Goal: Information Seeking & Learning: Learn about a topic

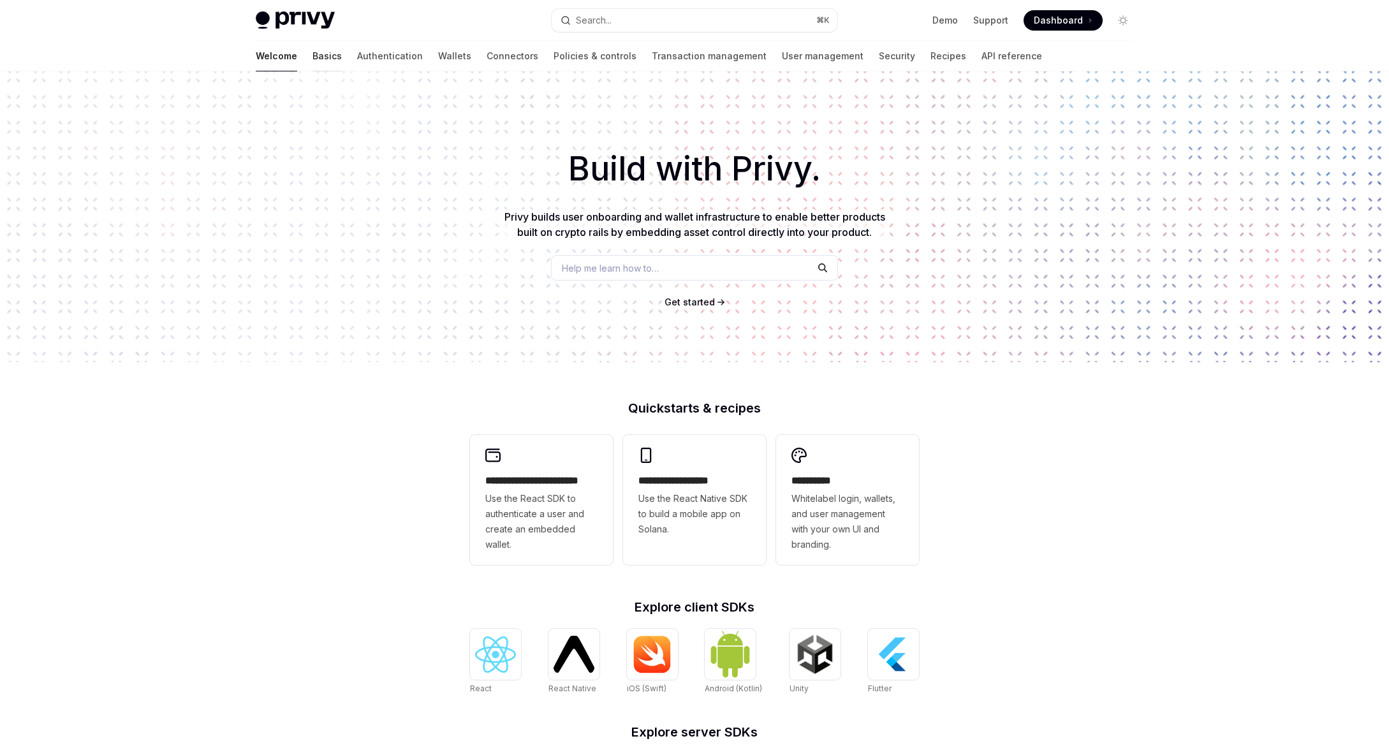
click at [313, 63] on link "Basics" at bounding box center [327, 56] width 29 height 31
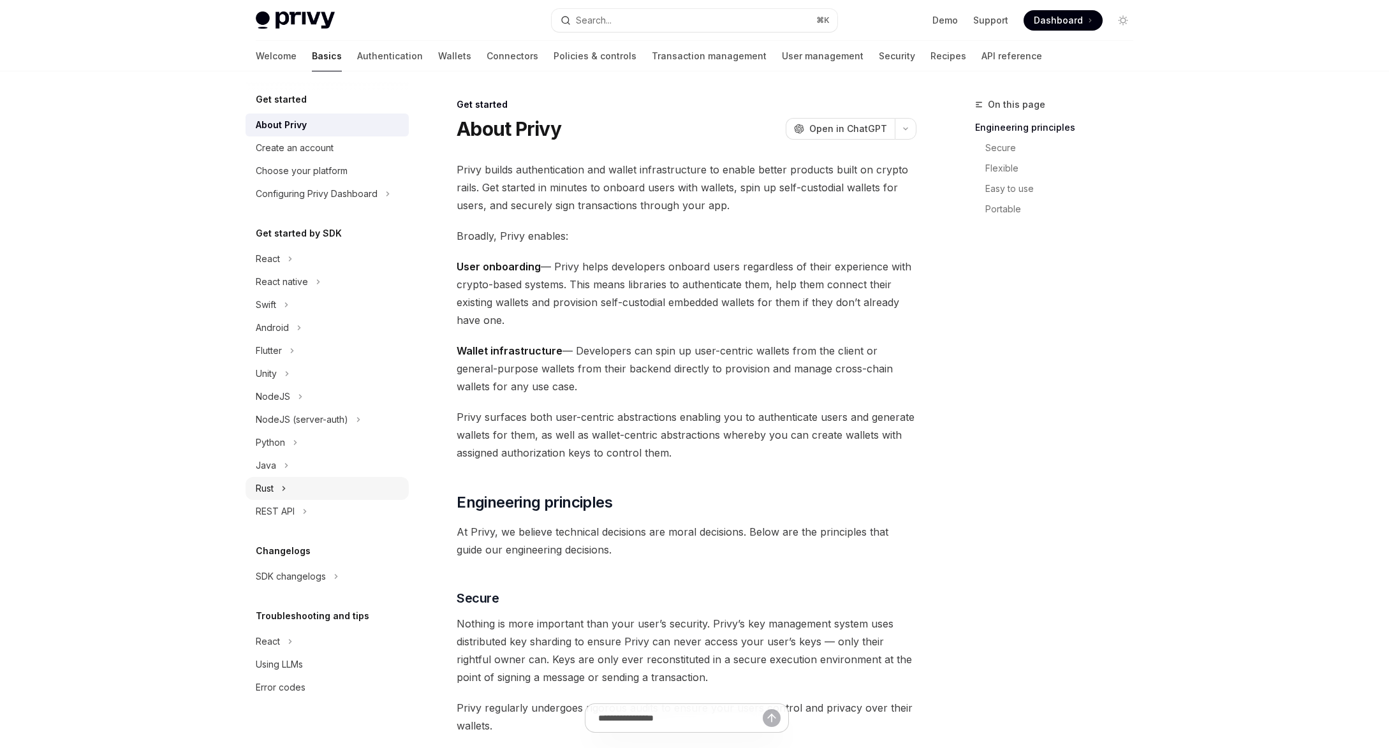
scroll to position [1, 0]
click at [290, 257] on icon "Toggle React section" at bounding box center [291, 259] width 2 height 4
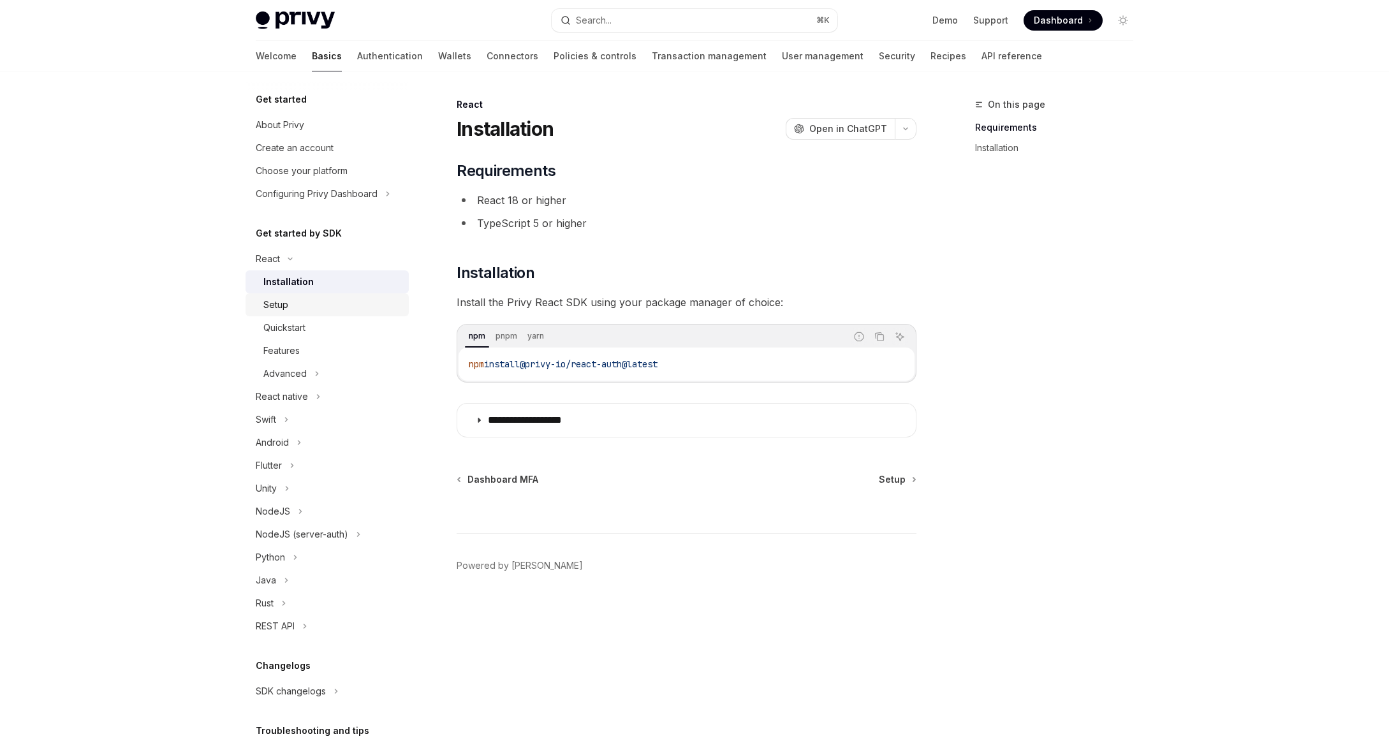
click at [292, 301] on div "Setup" at bounding box center [332, 304] width 138 height 15
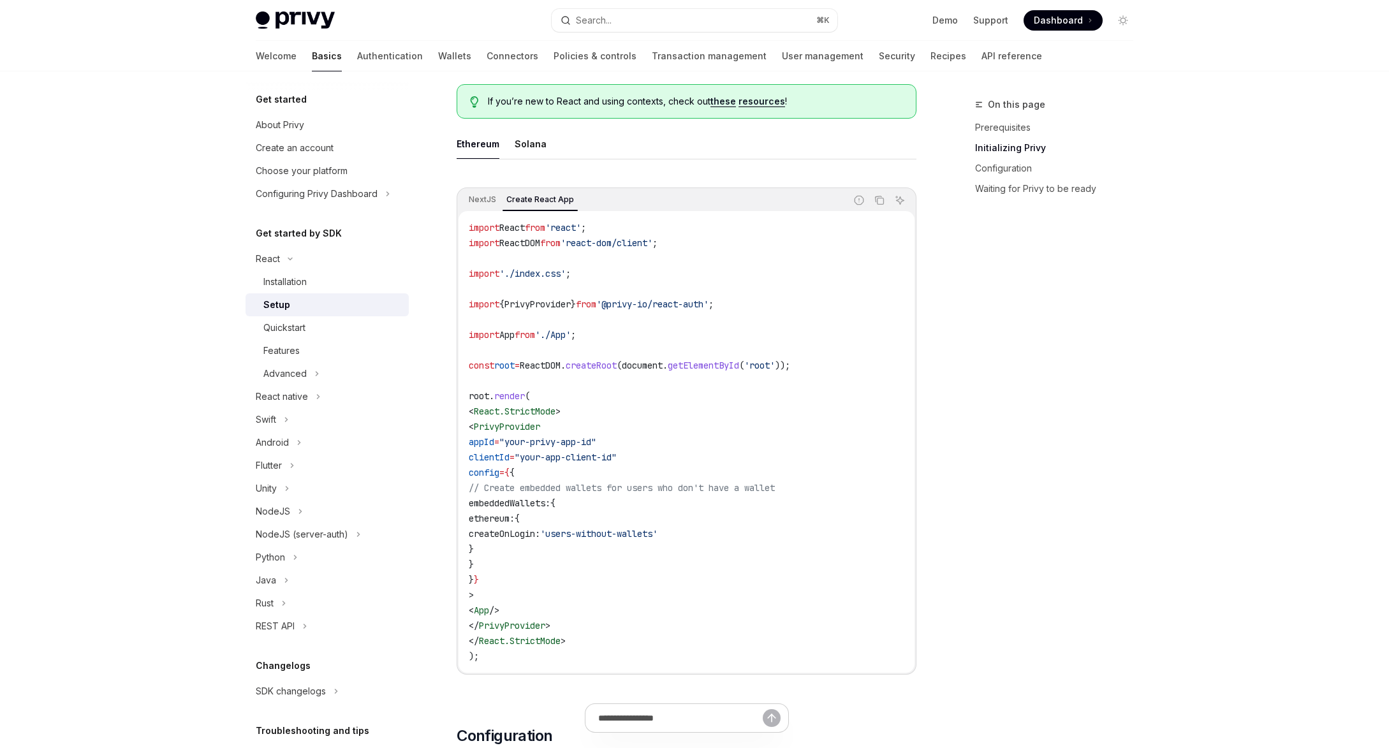
scroll to position [334, 0]
click at [537, 147] on div "Solana" at bounding box center [531, 141] width 32 height 30
type textarea "*"
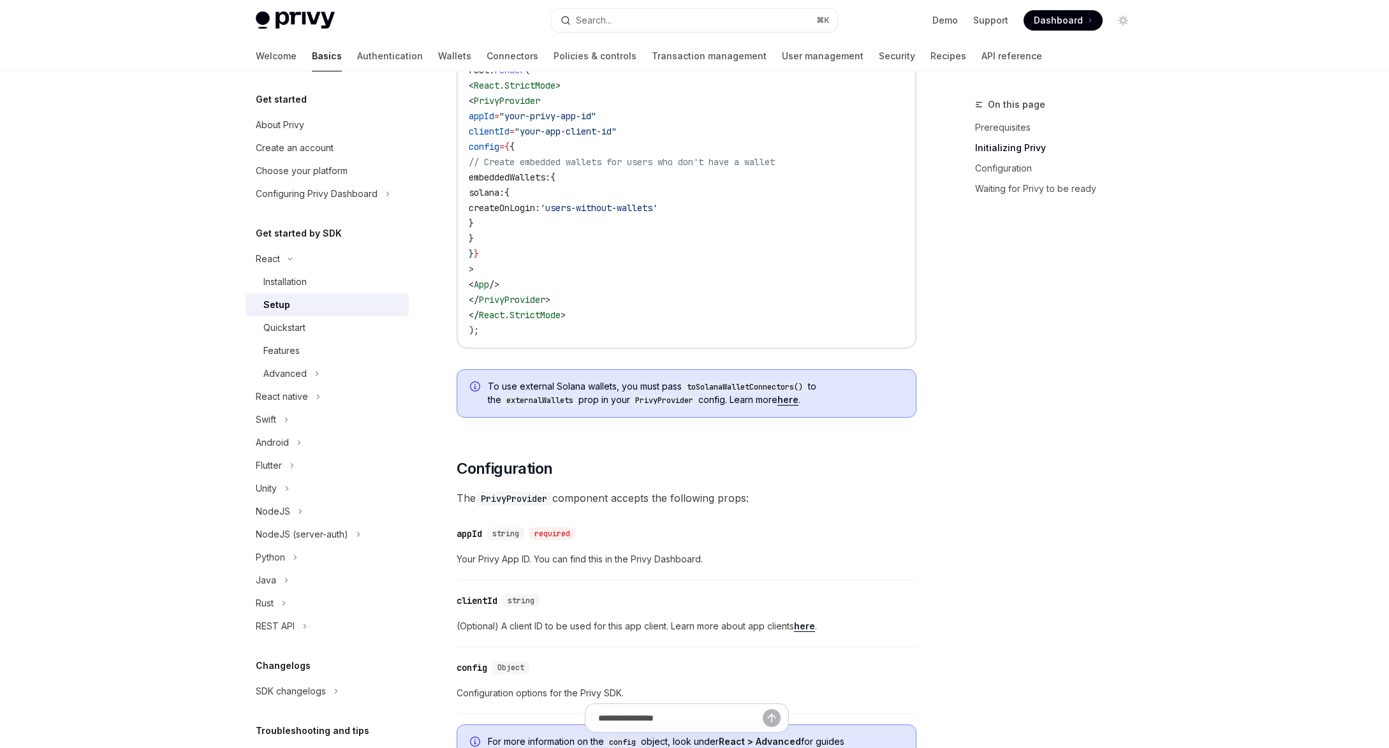
scroll to position [660, 0]
drag, startPoint x: 692, startPoint y: 384, endPoint x: 809, endPoint y: 380, distance: 117.5
click at [808, 380] on code "toSolanaWalletConnectors()" at bounding box center [745, 384] width 126 height 13
click at [791, 401] on link "here" at bounding box center [788, 396] width 21 height 11
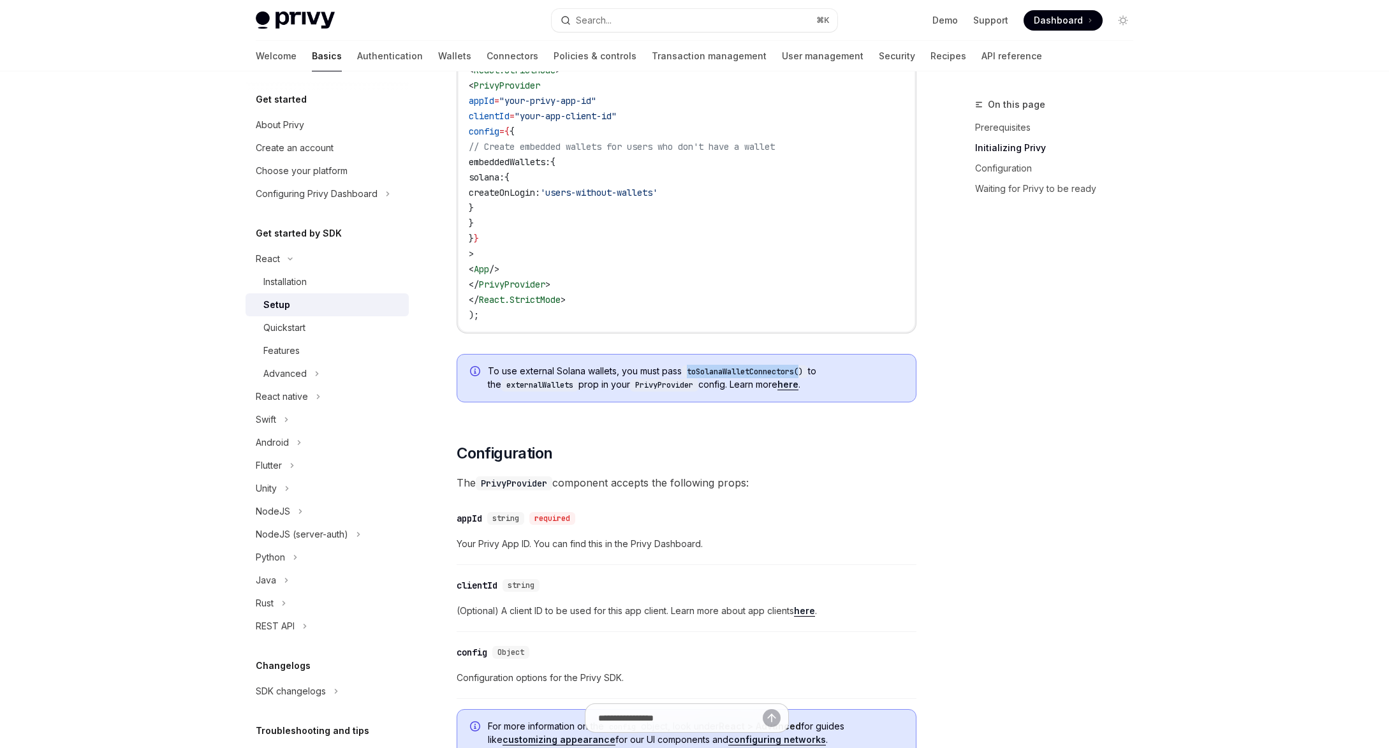
scroll to position [599, 0]
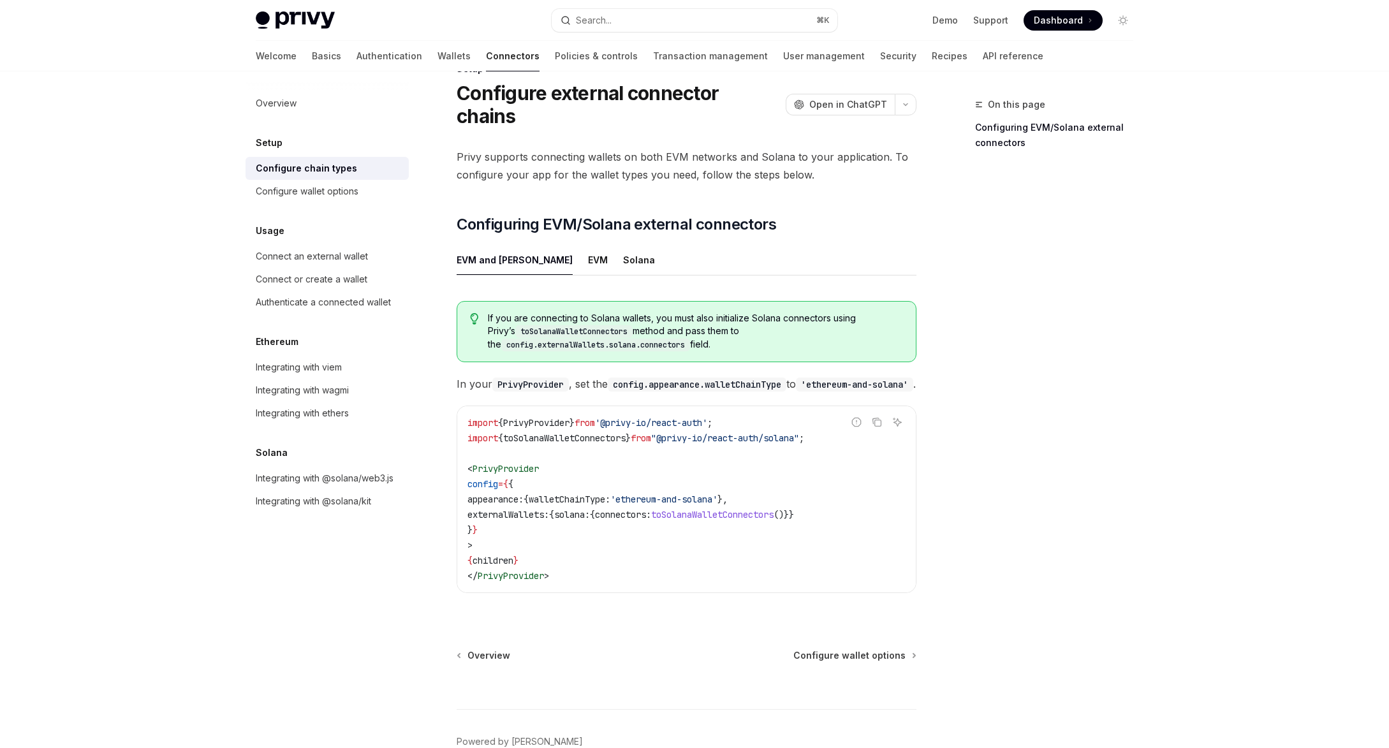
scroll to position [102, 0]
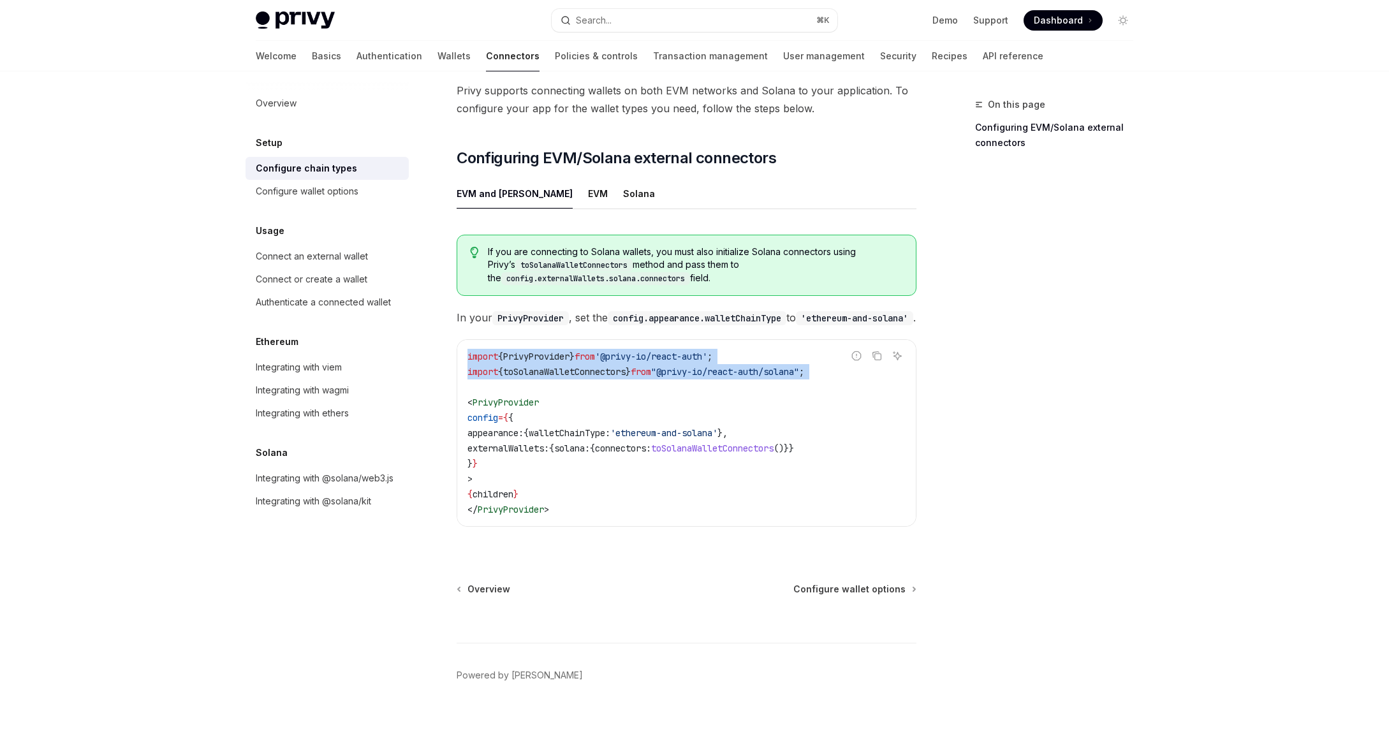
drag, startPoint x: 839, startPoint y: 366, endPoint x: 577, endPoint y: 377, distance: 261.8
click at [577, 377] on div "Report incorrect code Copy Ask AI import { PrivyProvider } from '@privy-io/reac…" at bounding box center [687, 433] width 460 height 188
click at [593, 366] on span "toSolanaWalletConnectors" at bounding box center [564, 371] width 122 height 11
drag, startPoint x: 468, startPoint y: 369, endPoint x: 838, endPoint y: 360, distance: 369.5
click at [838, 360] on code "import { PrivyProvider } from '@privy-io/react-auth' ; import { toSolanaWalletC…" at bounding box center [687, 433] width 438 height 168
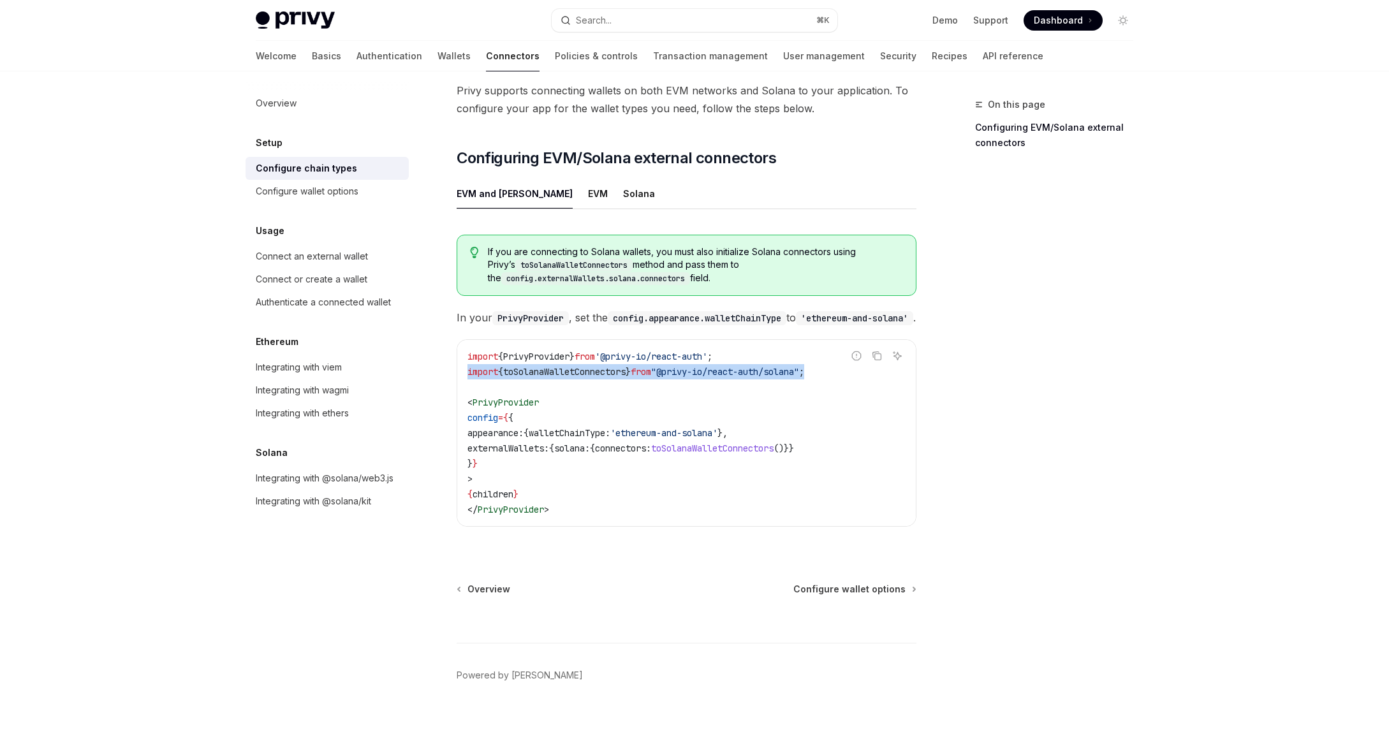
copy span "import { toSolanaWalletConnectors } from "@privy-io/react-auth/solana" ;"
drag, startPoint x: 699, startPoint y: 443, endPoint x: 838, endPoint y: 438, distance: 139.8
click at [794, 443] on span "externalWallets: { solana: { connectors: toSolanaWalletConnectors ()}}" at bounding box center [631, 448] width 327 height 11
copy span "toSolanaWalletConnectors ()"
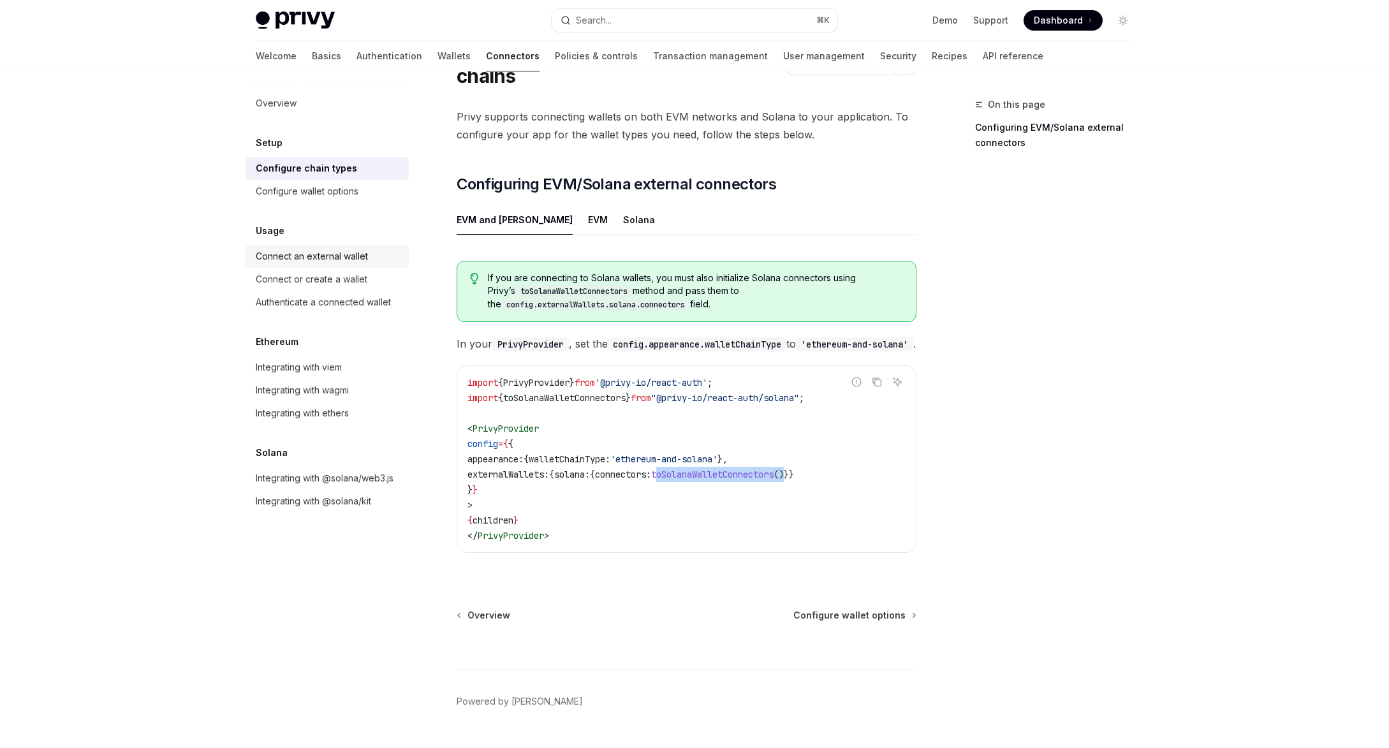
scroll to position [7, 0]
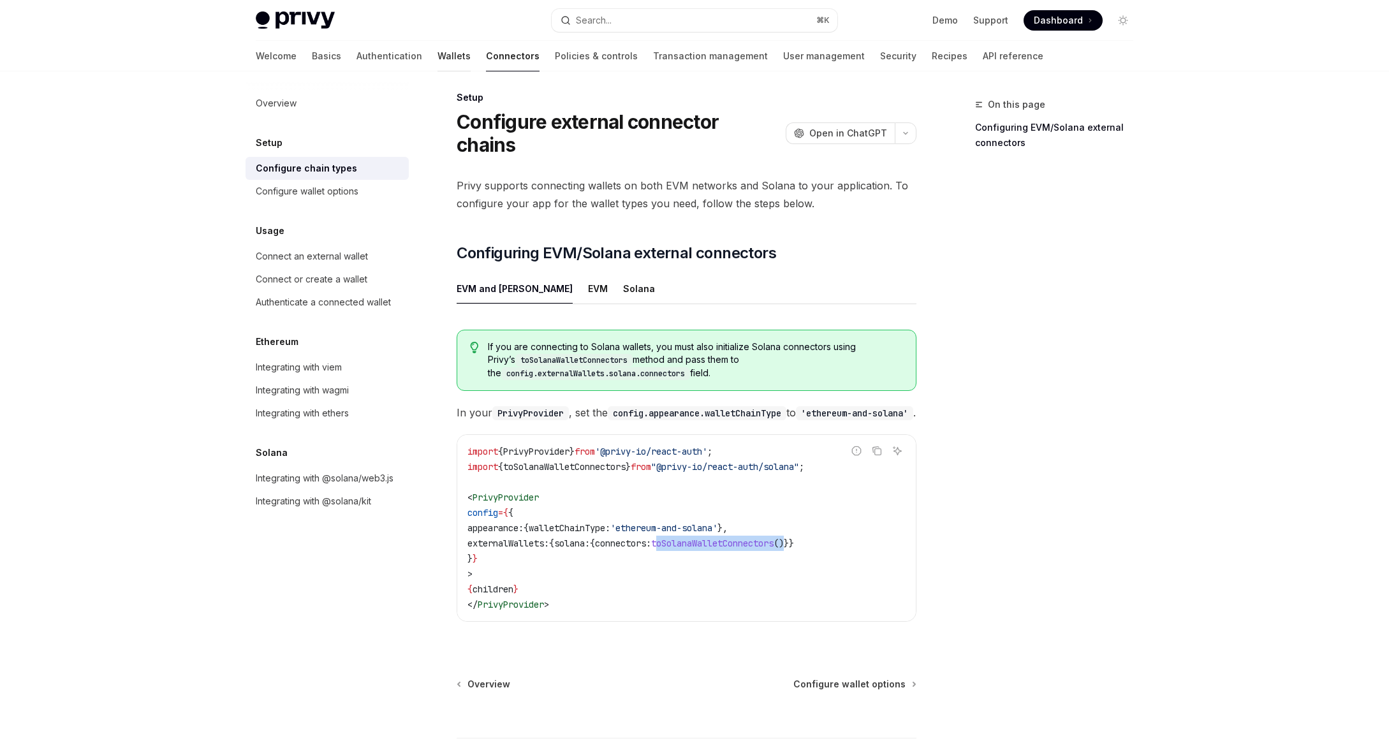
click at [438, 58] on link "Wallets" at bounding box center [454, 56] width 33 height 31
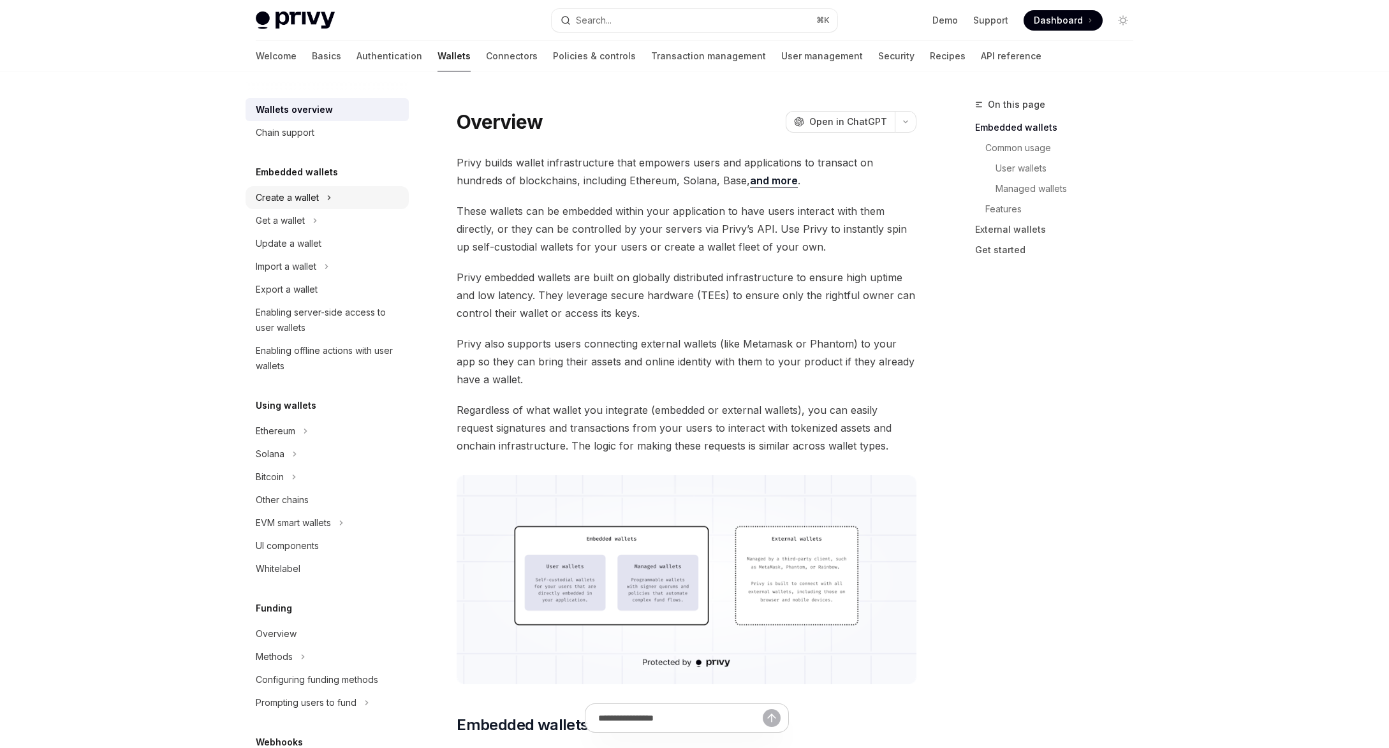
click at [304, 203] on div "Create a wallet" at bounding box center [287, 197] width 63 height 15
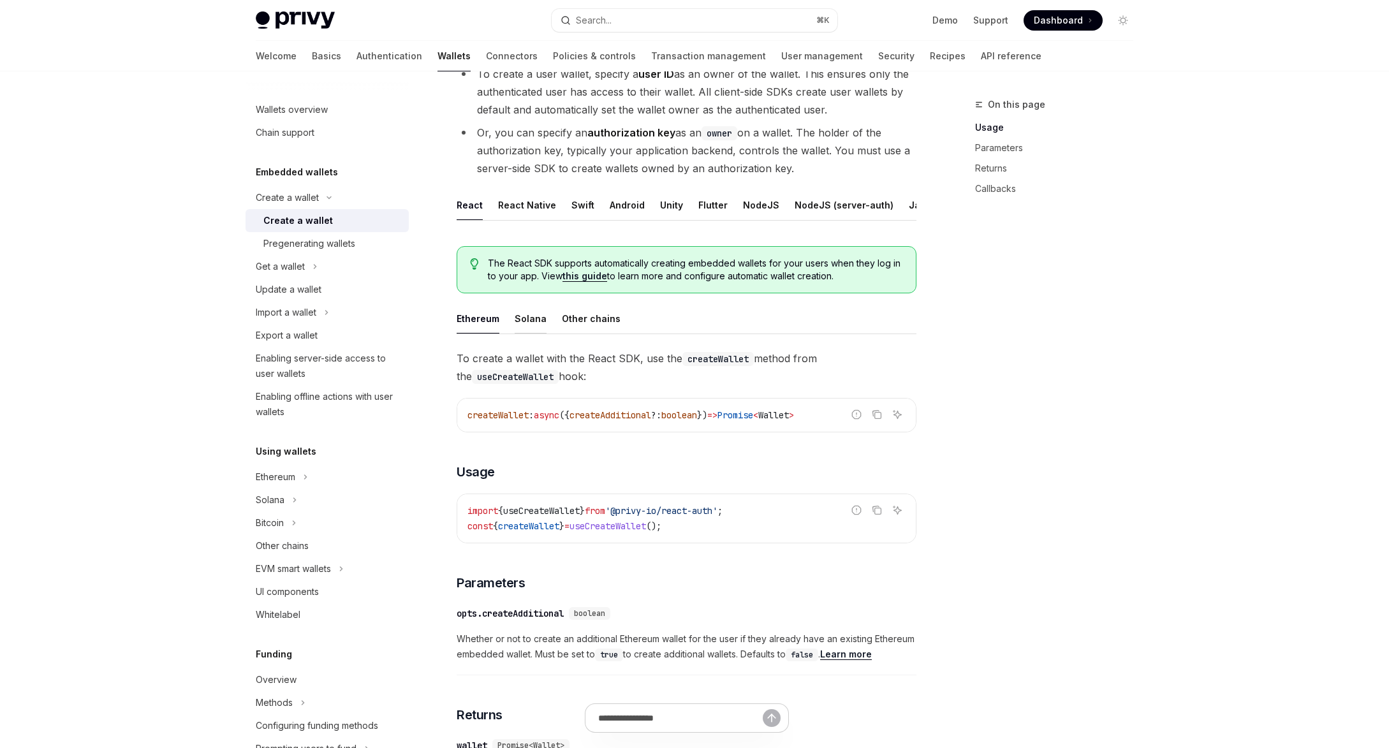
click at [528, 322] on div "Solana" at bounding box center [531, 319] width 32 height 30
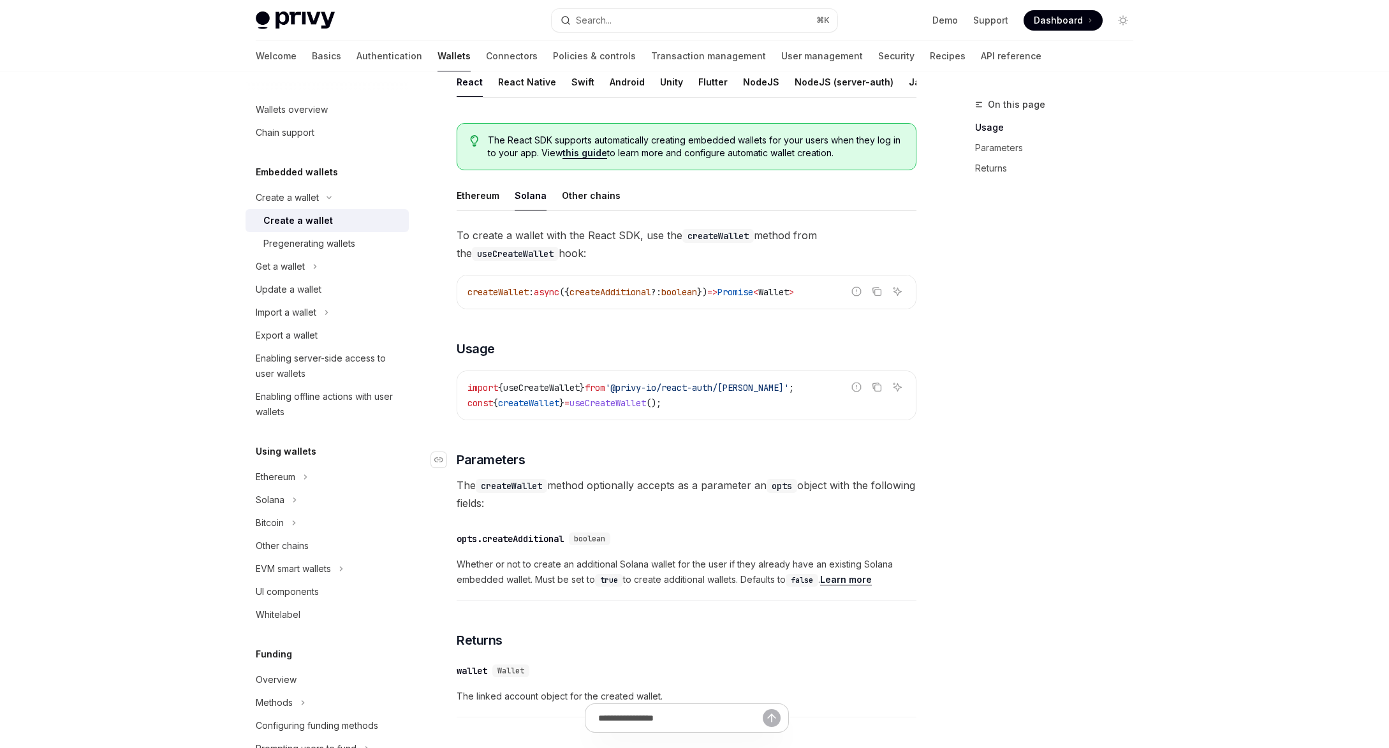
scroll to position [269, 0]
drag, startPoint x: 794, startPoint y: 387, endPoint x: 463, endPoint y: 385, distance: 331.7
click at [463, 385] on div "import { useCreateWallet } from '@privy-io/react-auth/solana' ; const { createW…" at bounding box center [686, 394] width 459 height 48
copy span "import { useCreateWallet } from '@privy-io/react-auth/solana' ;"
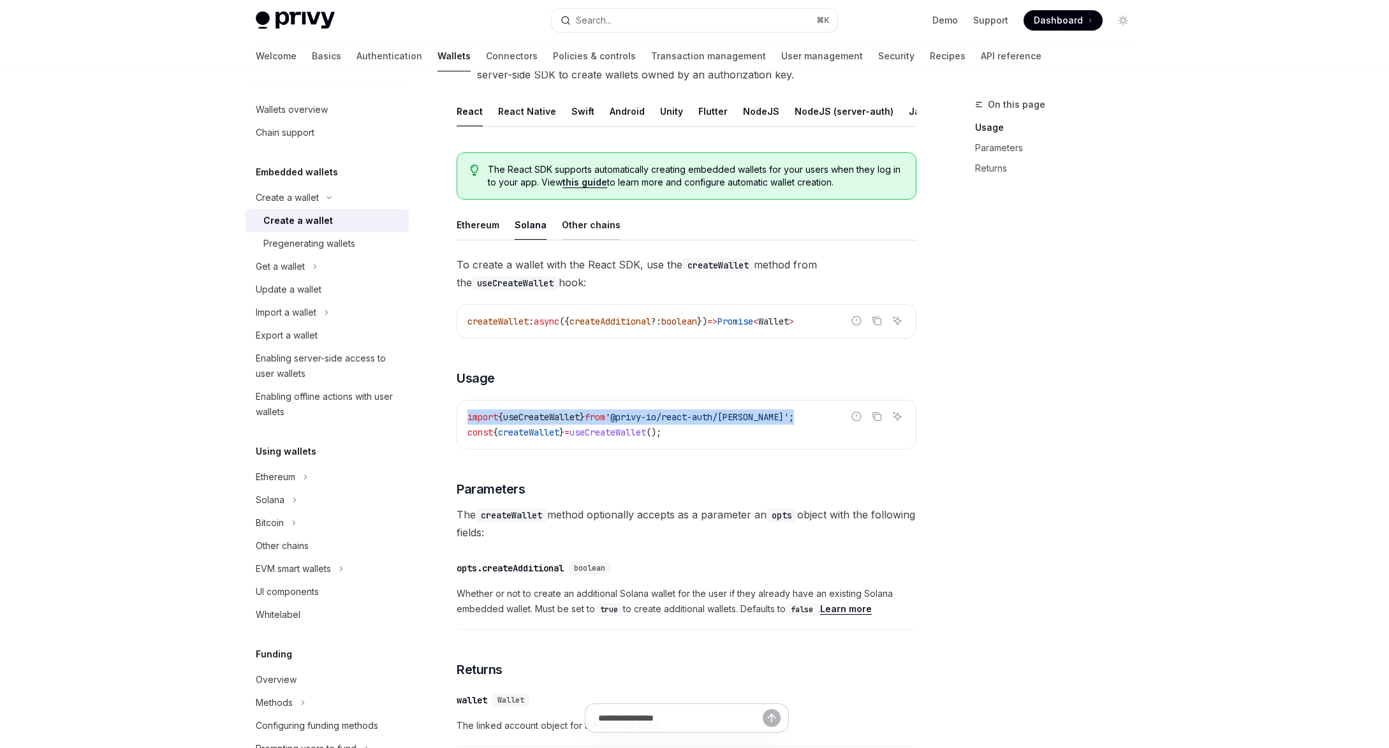
scroll to position [239, 0]
click at [590, 232] on div "Other chains" at bounding box center [591, 224] width 59 height 30
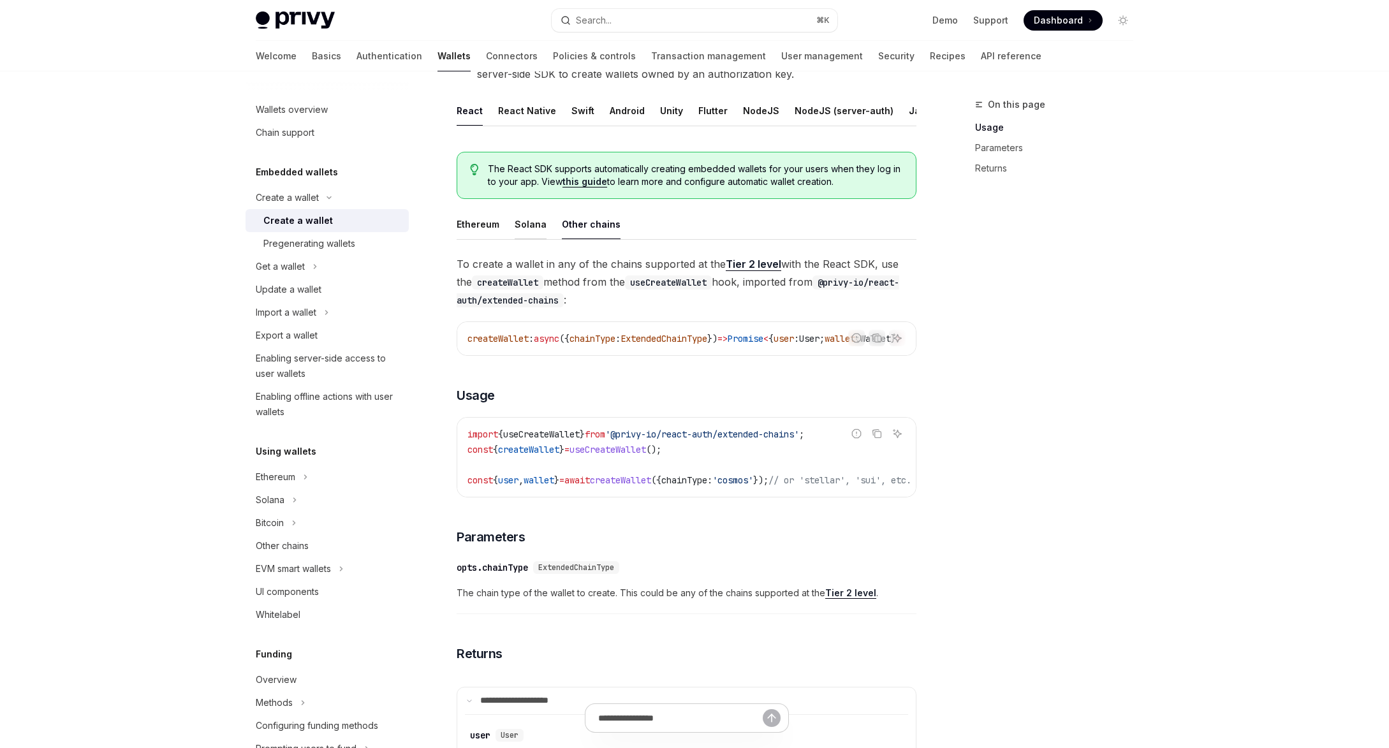
click at [529, 223] on div "Solana" at bounding box center [531, 224] width 32 height 30
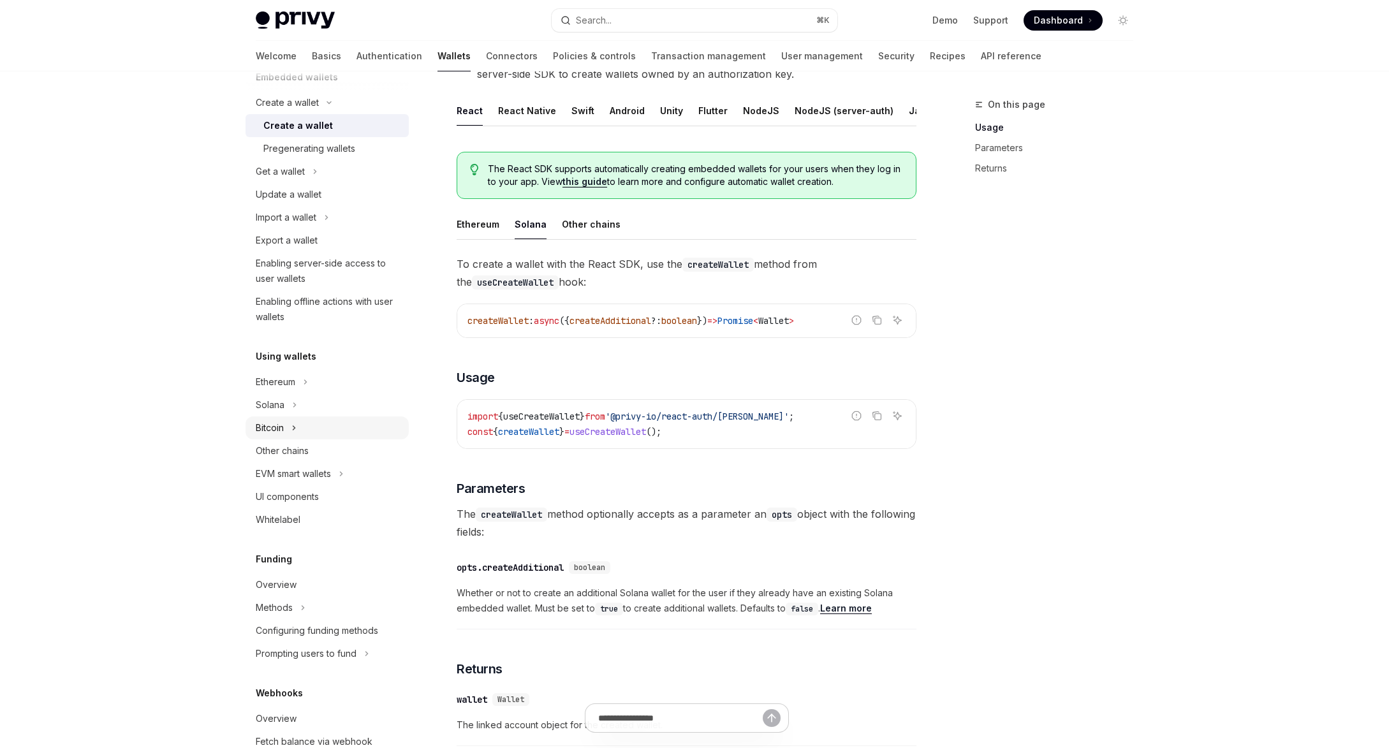
scroll to position [96, 0]
click at [300, 378] on button "Ethereum" at bounding box center [327, 380] width 163 height 23
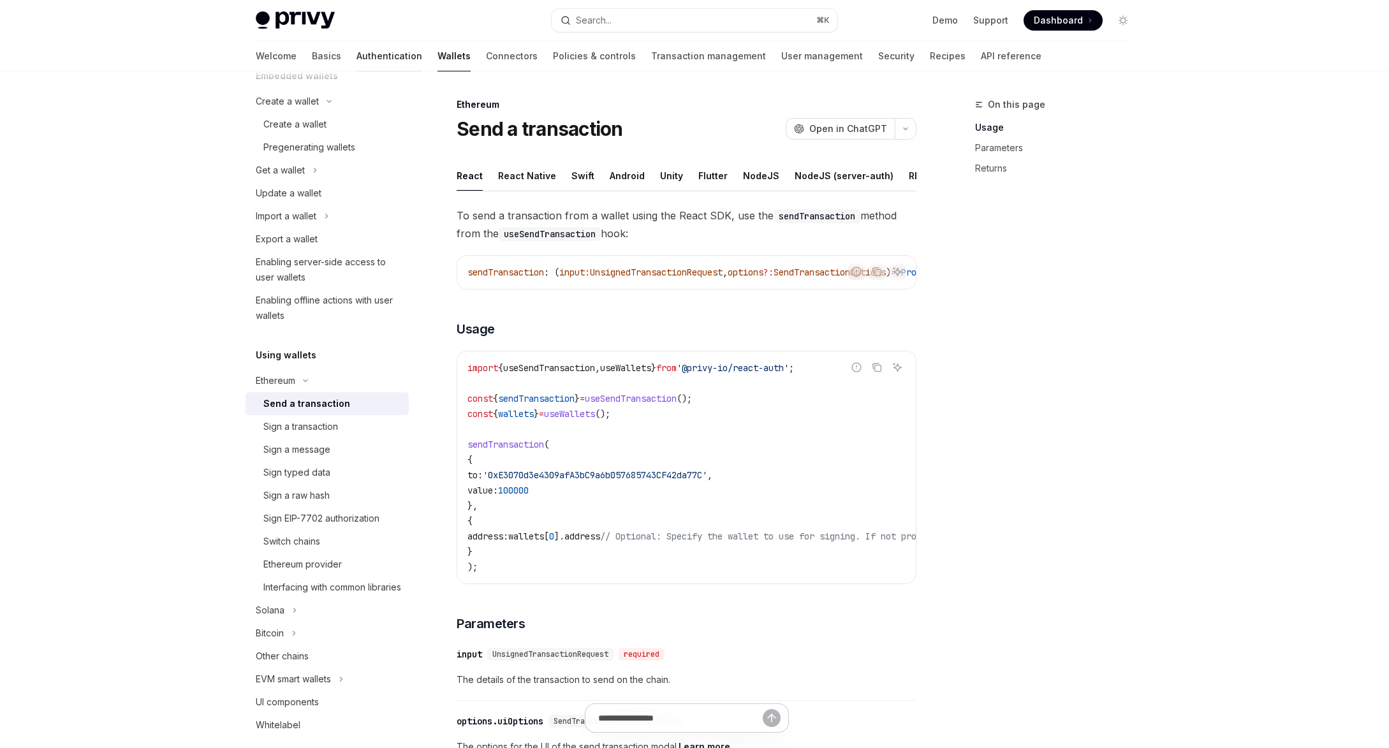
click at [357, 54] on link "Authentication" at bounding box center [390, 56] width 66 height 31
type textarea "*"
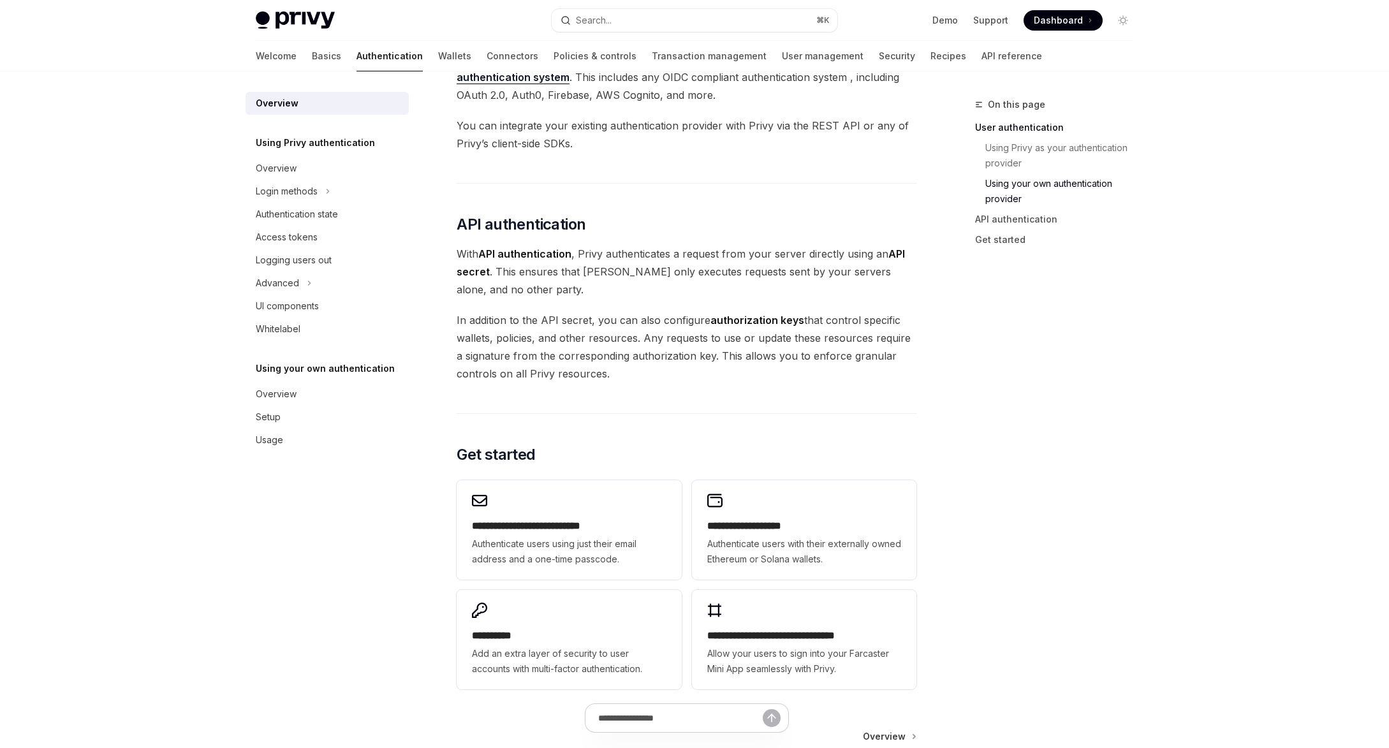
scroll to position [870, 0]
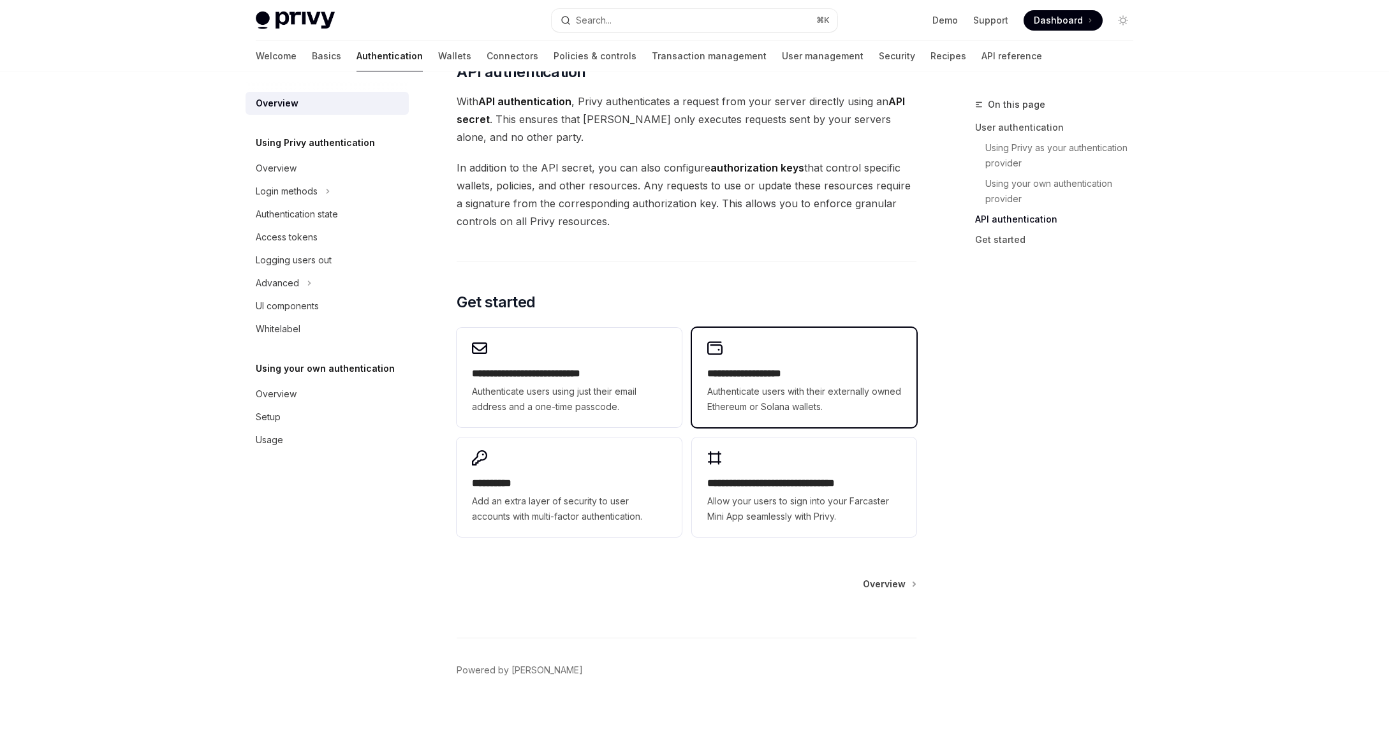
click at [797, 376] on h2 "**********" at bounding box center [805, 373] width 194 height 15
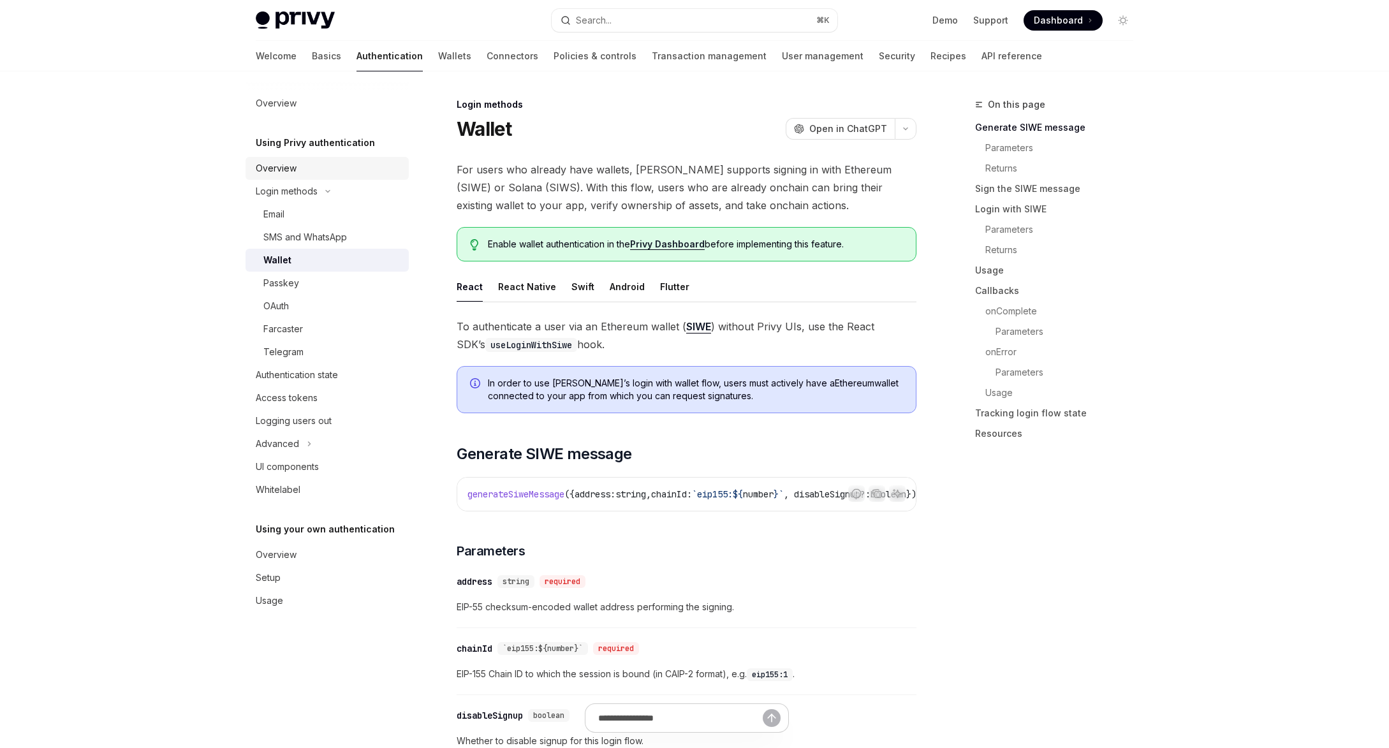
click at [293, 165] on div "Overview" at bounding box center [276, 168] width 41 height 15
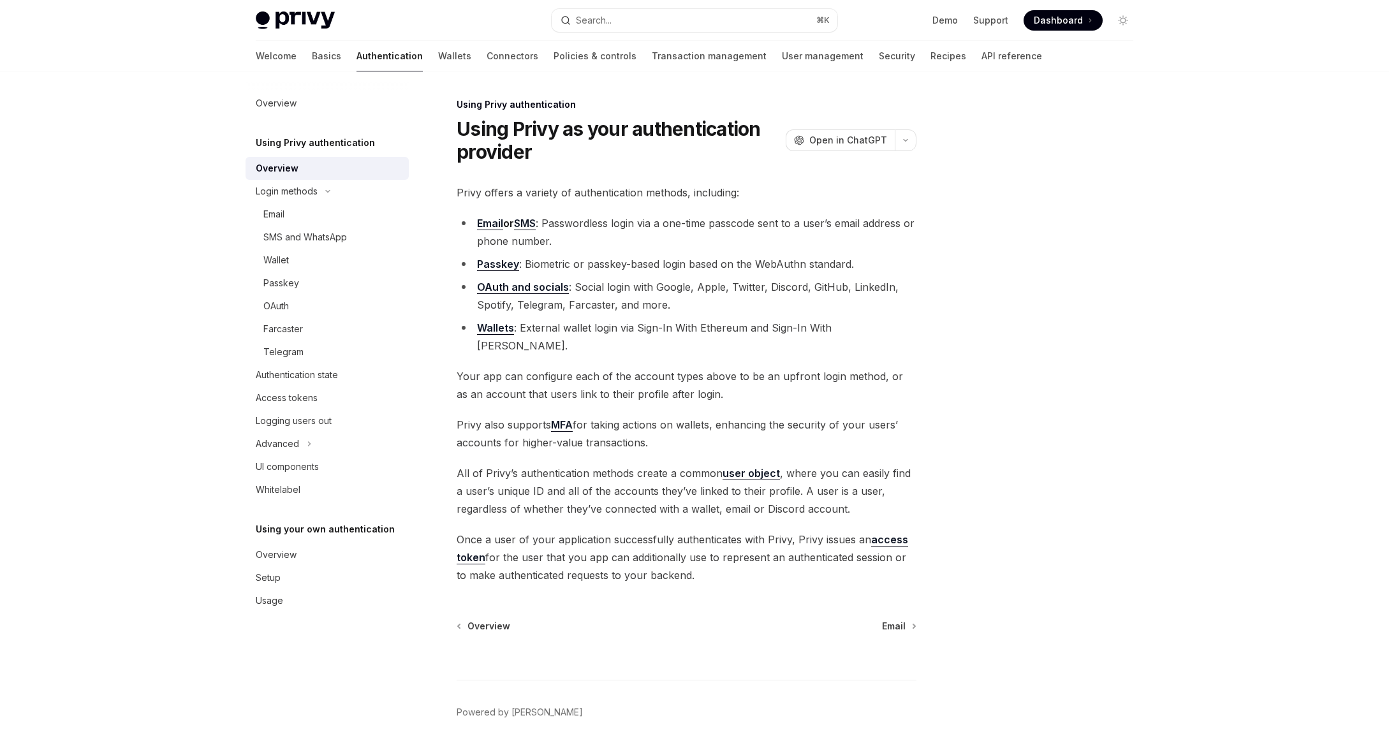
click at [494, 334] on link "Wallets" at bounding box center [495, 328] width 37 height 13
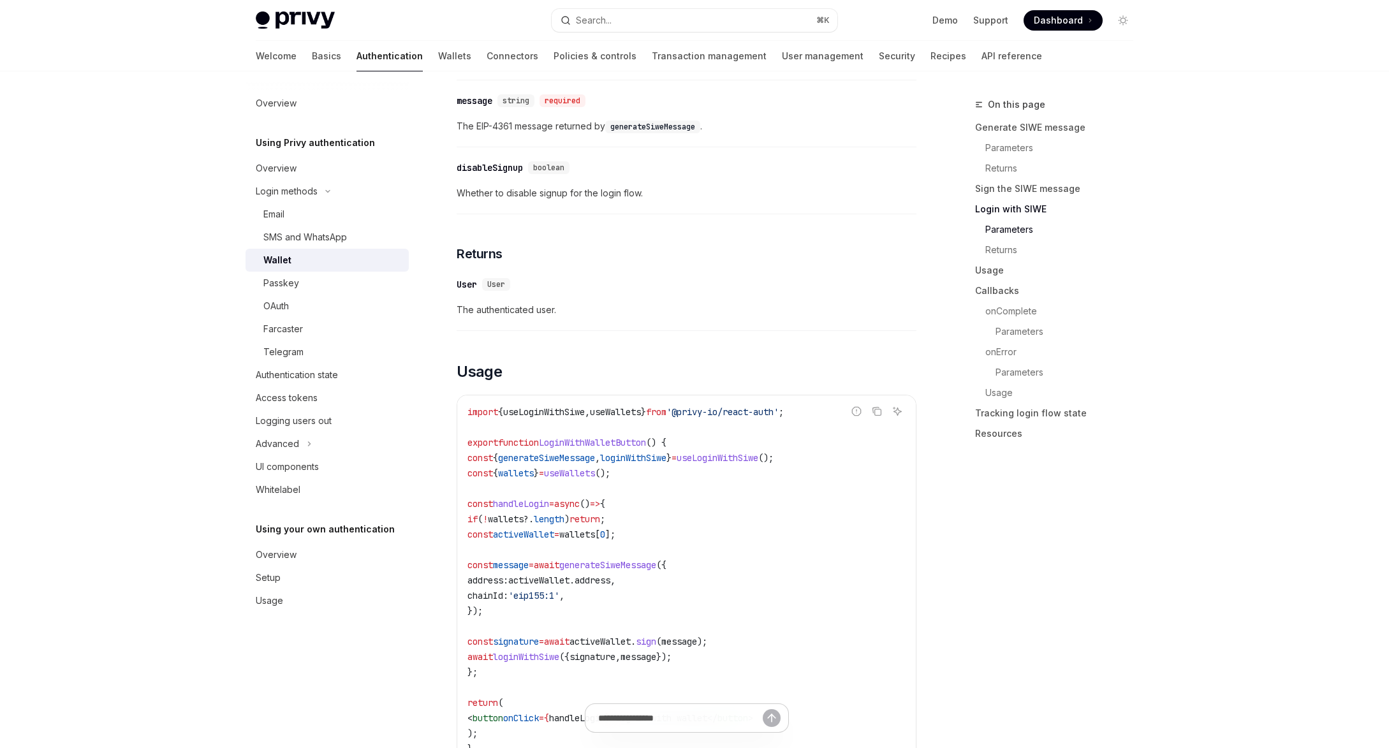
scroll to position [512, 0]
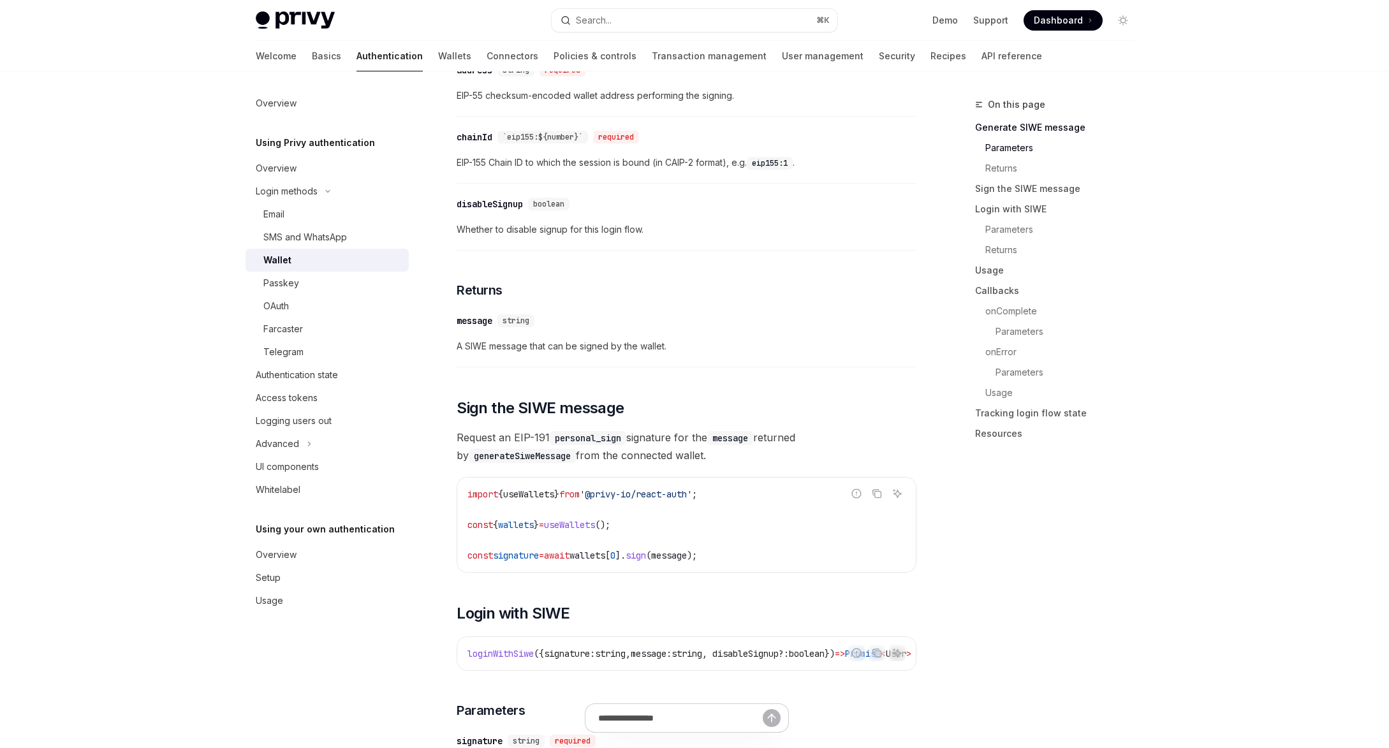
click at [415, 54] on div "Welcome Basics Authentication Wallets Connectors Policies & controls Transactio…" at bounding box center [649, 56] width 787 height 31
click at [487, 57] on link "Connectors" at bounding box center [513, 56] width 52 height 31
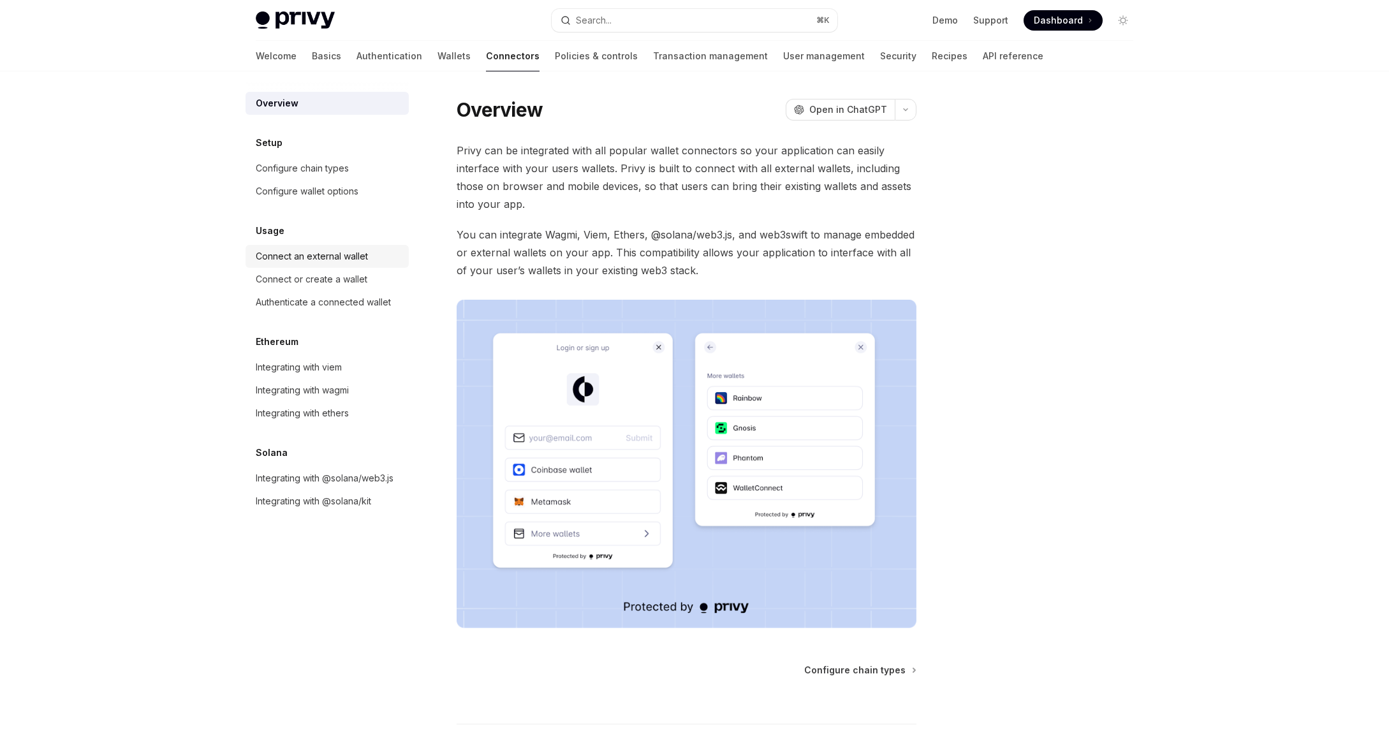
click at [325, 265] on link "Connect an external wallet" at bounding box center [327, 256] width 163 height 23
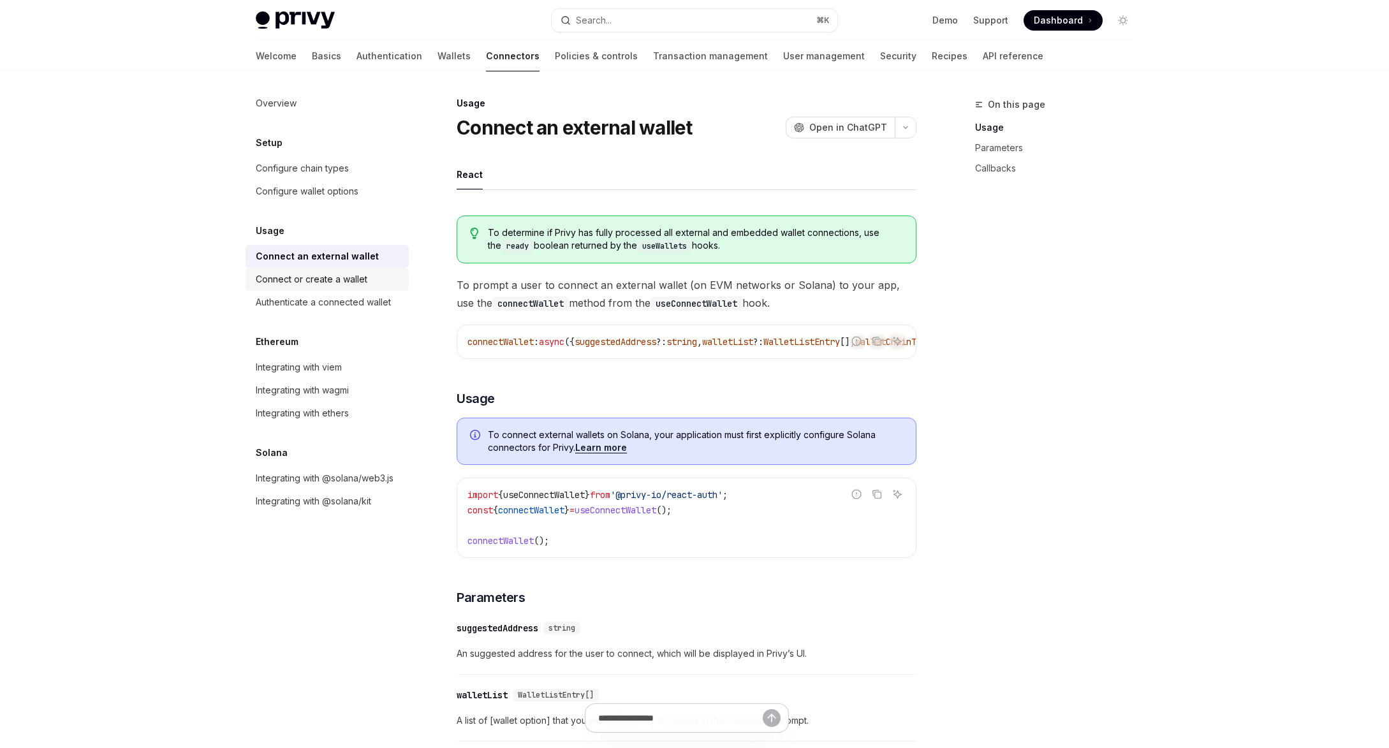
click at [321, 275] on div "Connect or create a wallet" at bounding box center [312, 279] width 112 height 15
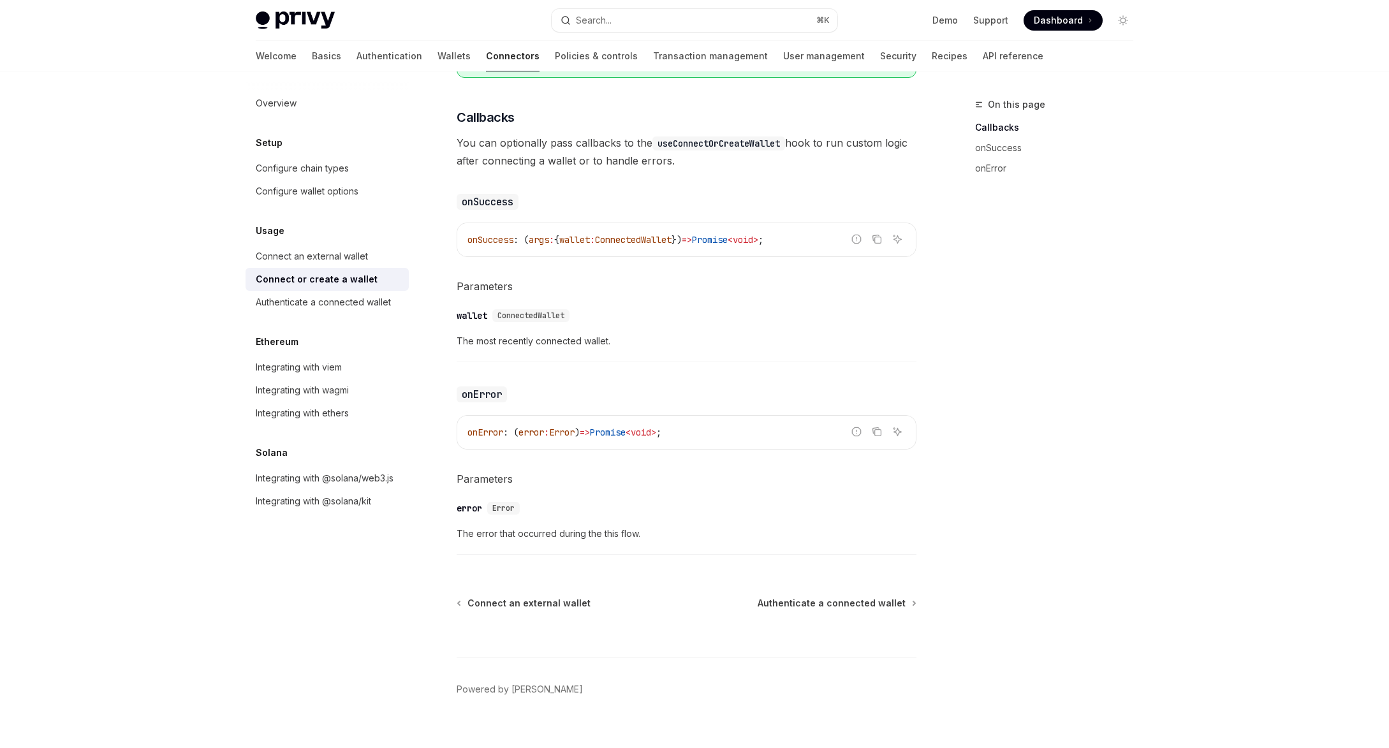
scroll to position [683, 0]
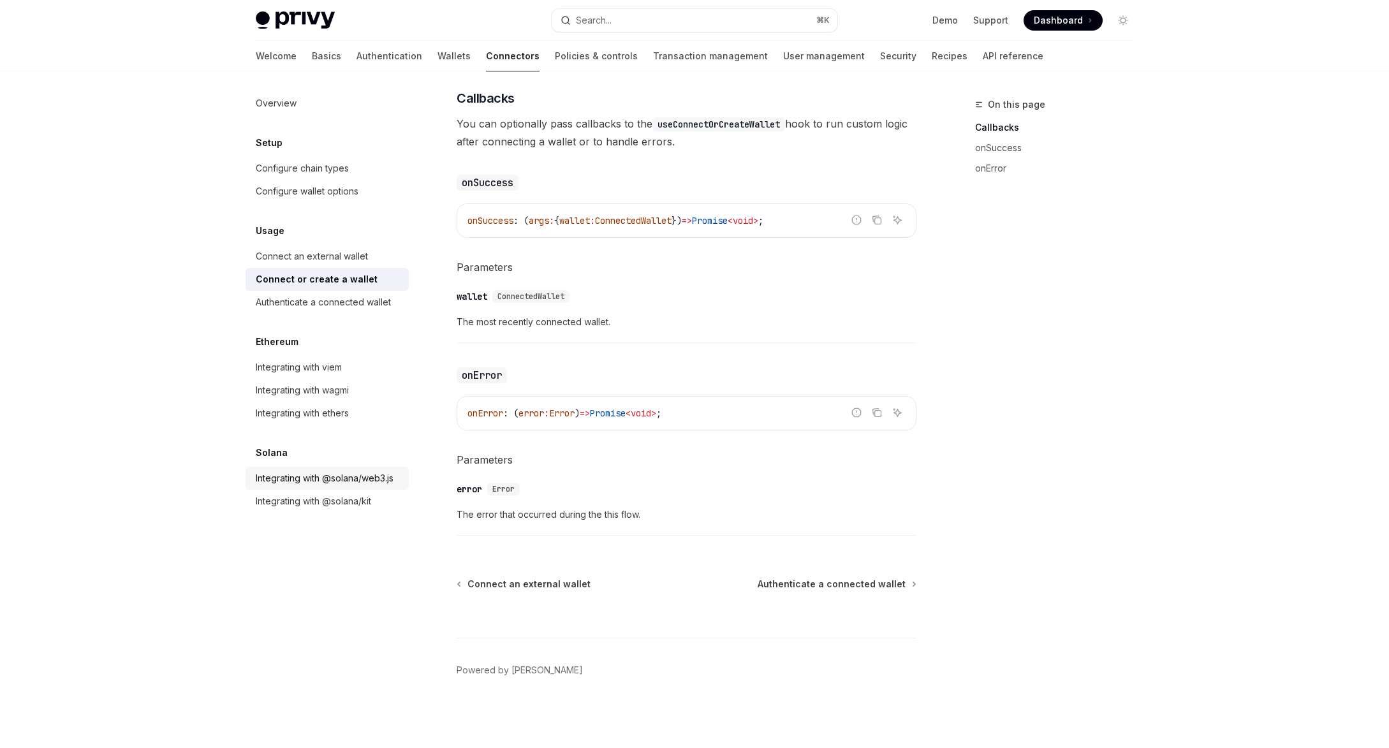
click at [295, 476] on div "Integrating with @solana/web3.js" at bounding box center [325, 478] width 138 height 15
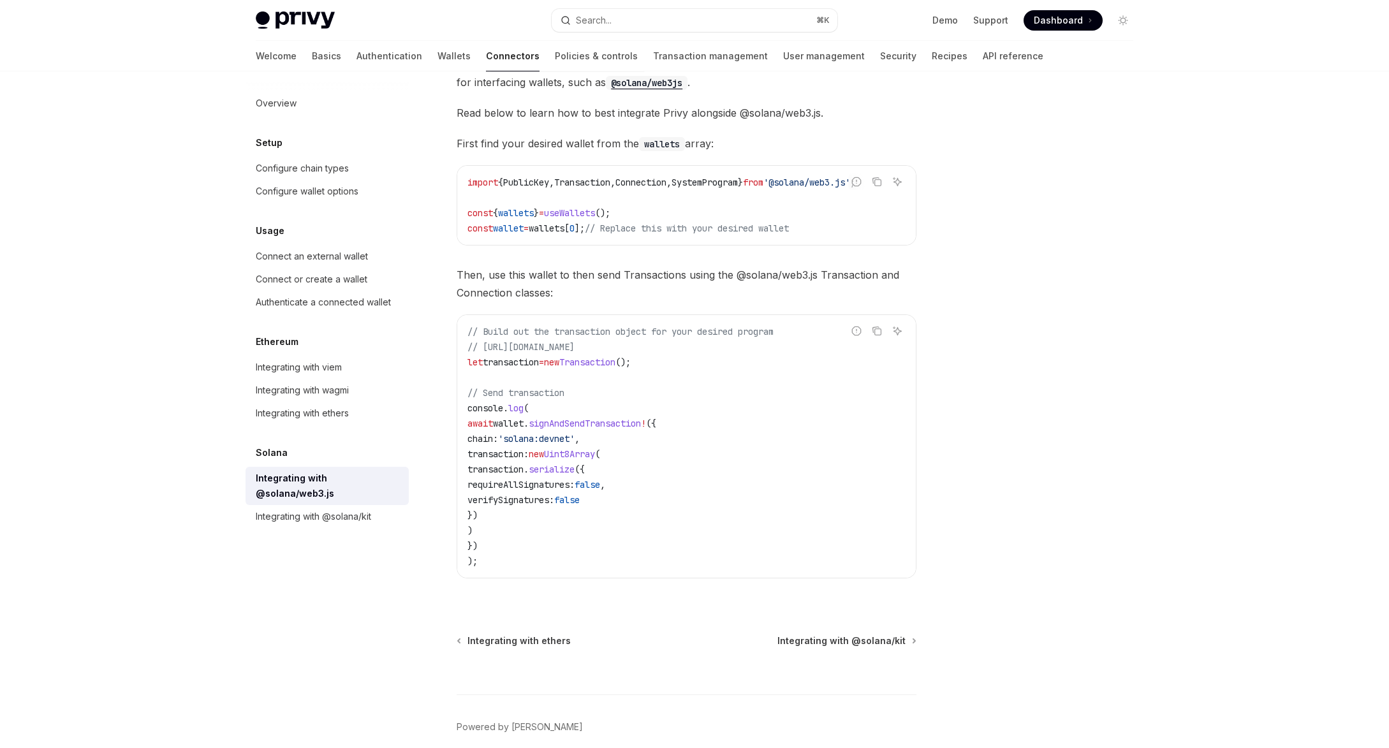
scroll to position [149, 0]
click at [357, 64] on link "Authentication" at bounding box center [390, 56] width 66 height 31
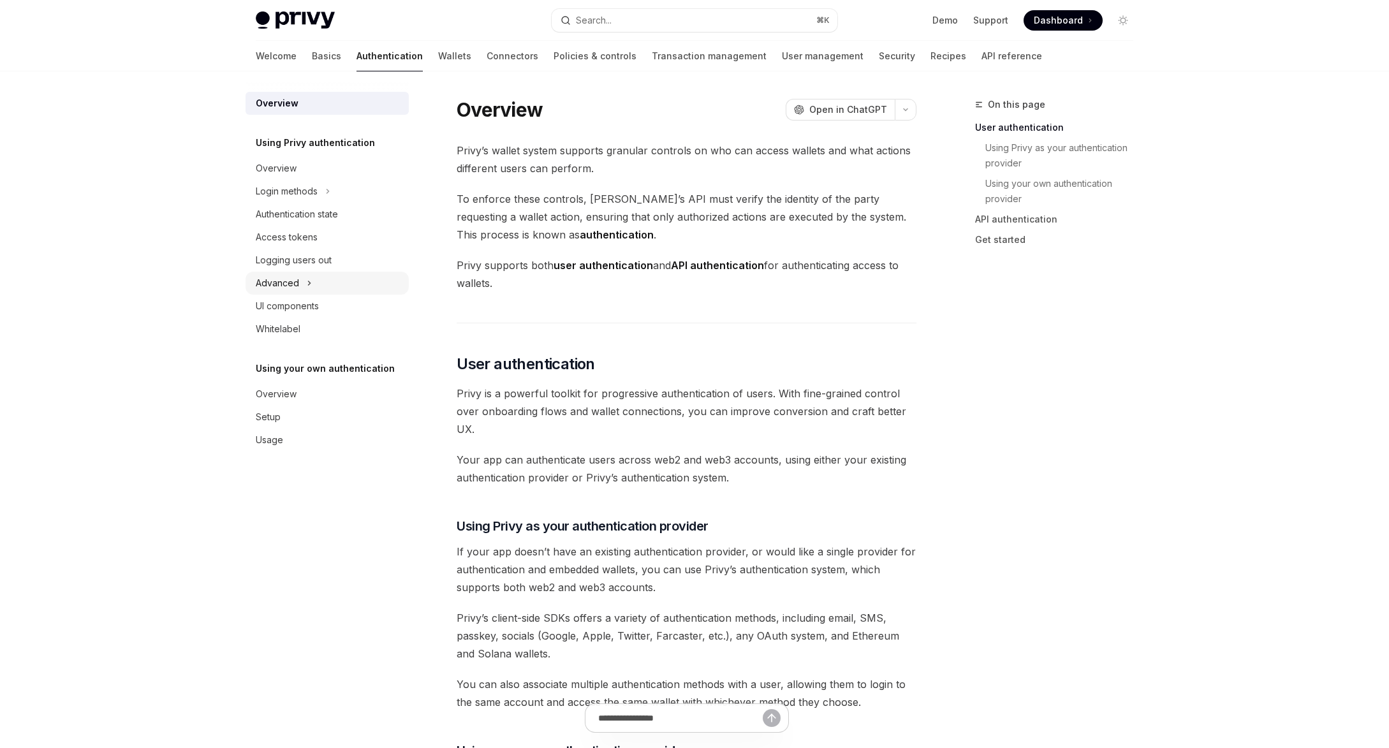
click at [282, 285] on div "Advanced" at bounding box center [277, 283] width 43 height 15
click at [281, 382] on div "UI components" at bounding box center [287, 374] width 63 height 15
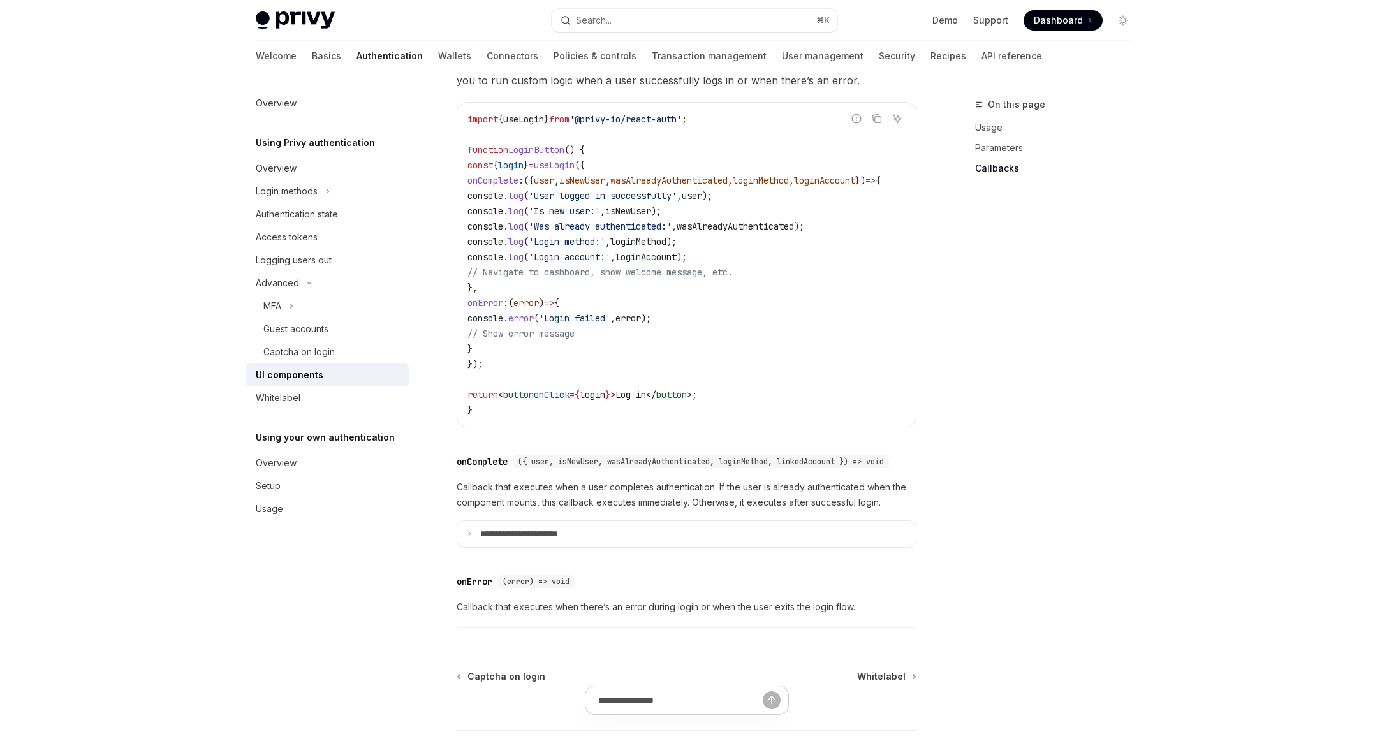
scroll to position [1576, 0]
click at [652, 57] on link "Transaction management" at bounding box center [709, 56] width 115 height 31
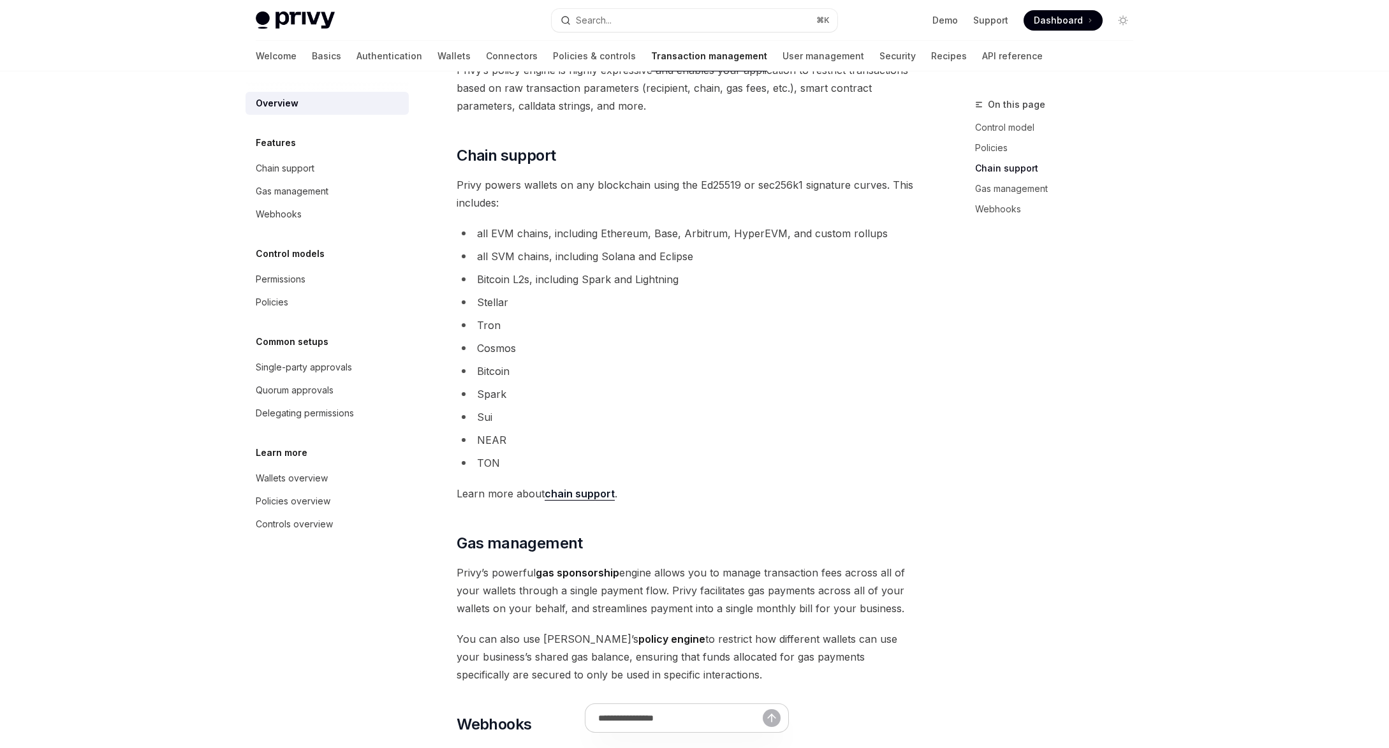
scroll to position [616, 0]
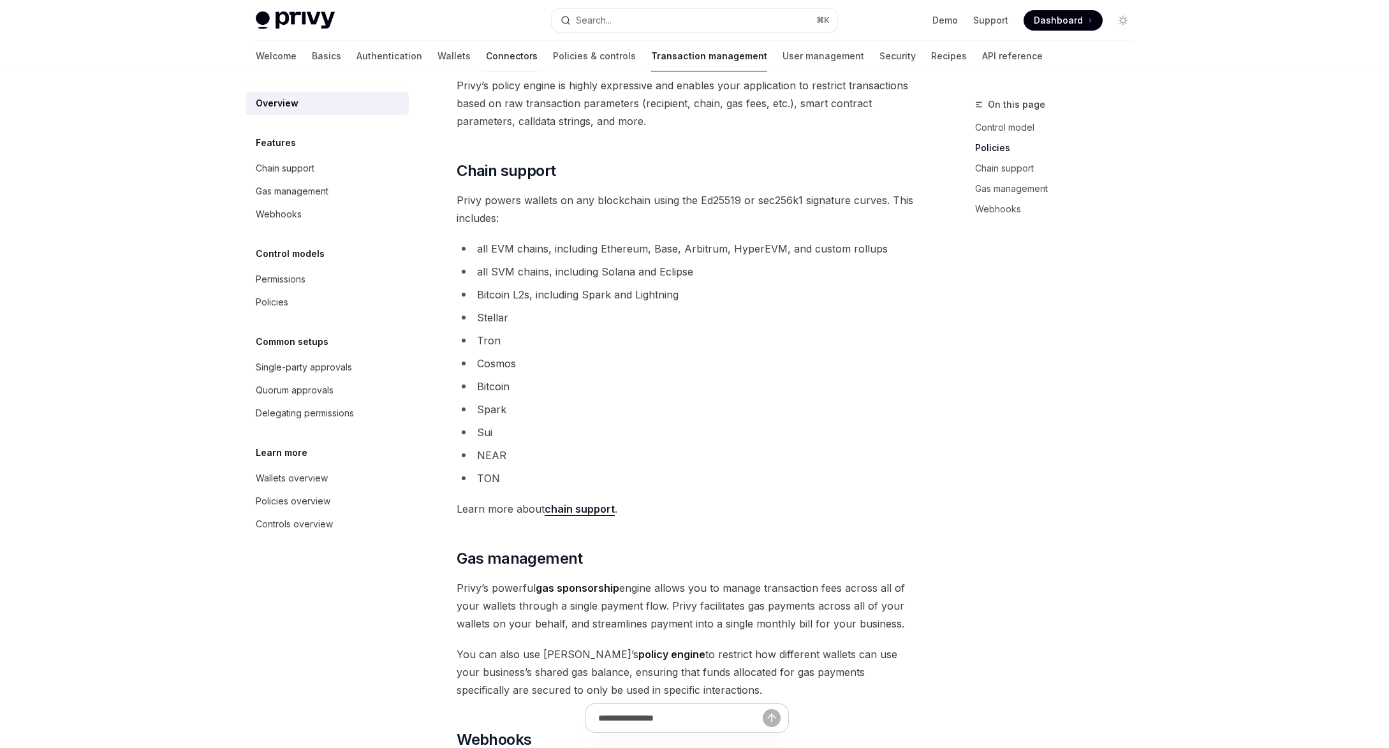
click at [486, 54] on link "Connectors" at bounding box center [512, 56] width 52 height 31
click at [486, 44] on link "Connectors" at bounding box center [512, 56] width 52 height 31
click at [486, 56] on link "Connectors" at bounding box center [512, 56] width 52 height 31
click at [438, 53] on link "Wallets" at bounding box center [454, 56] width 33 height 31
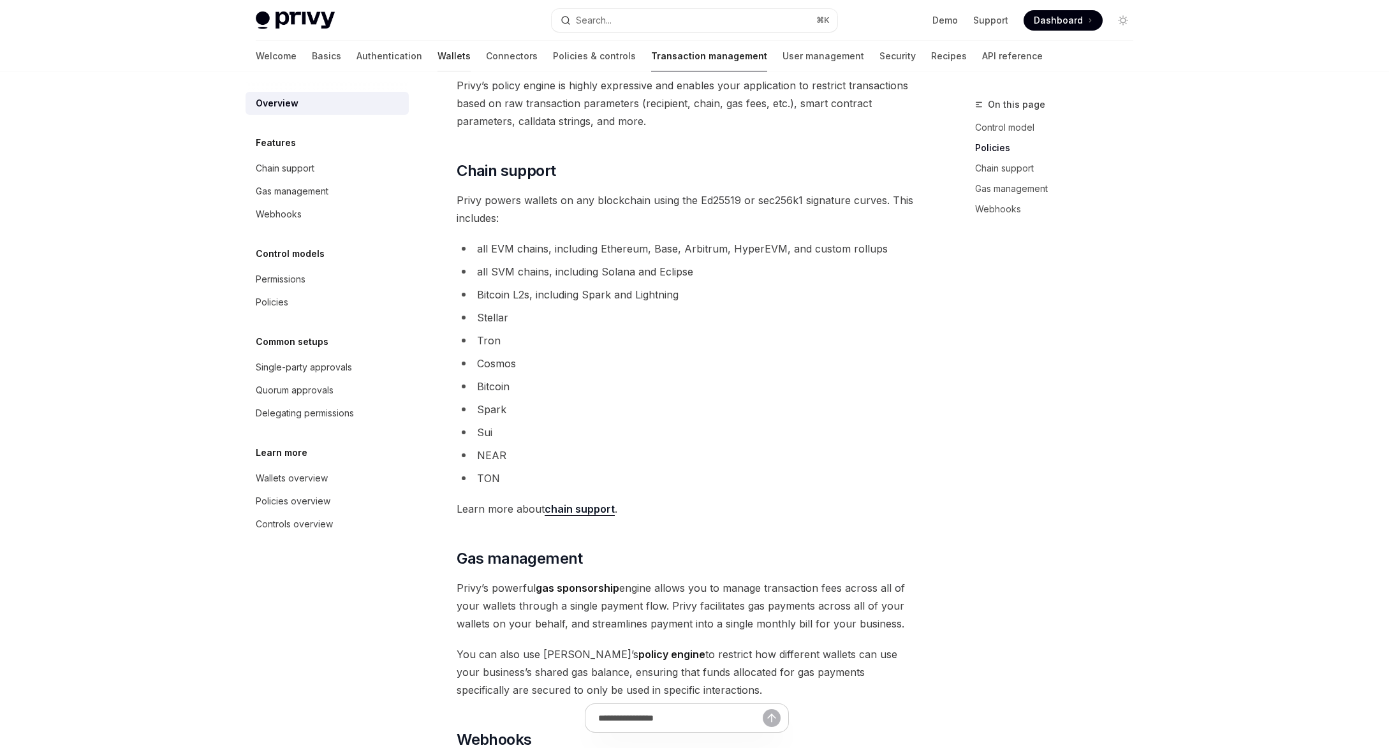
type textarea "*"
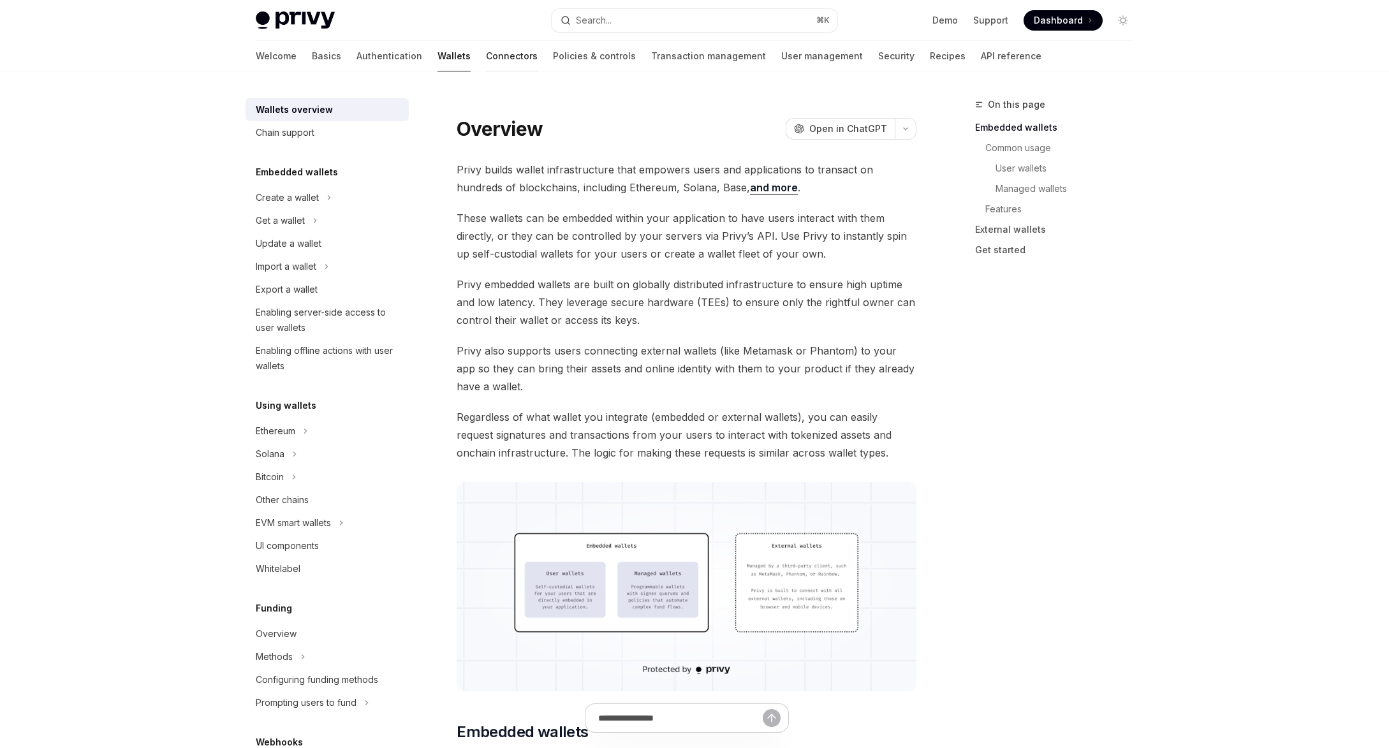
click at [486, 54] on link "Connectors" at bounding box center [512, 56] width 52 height 31
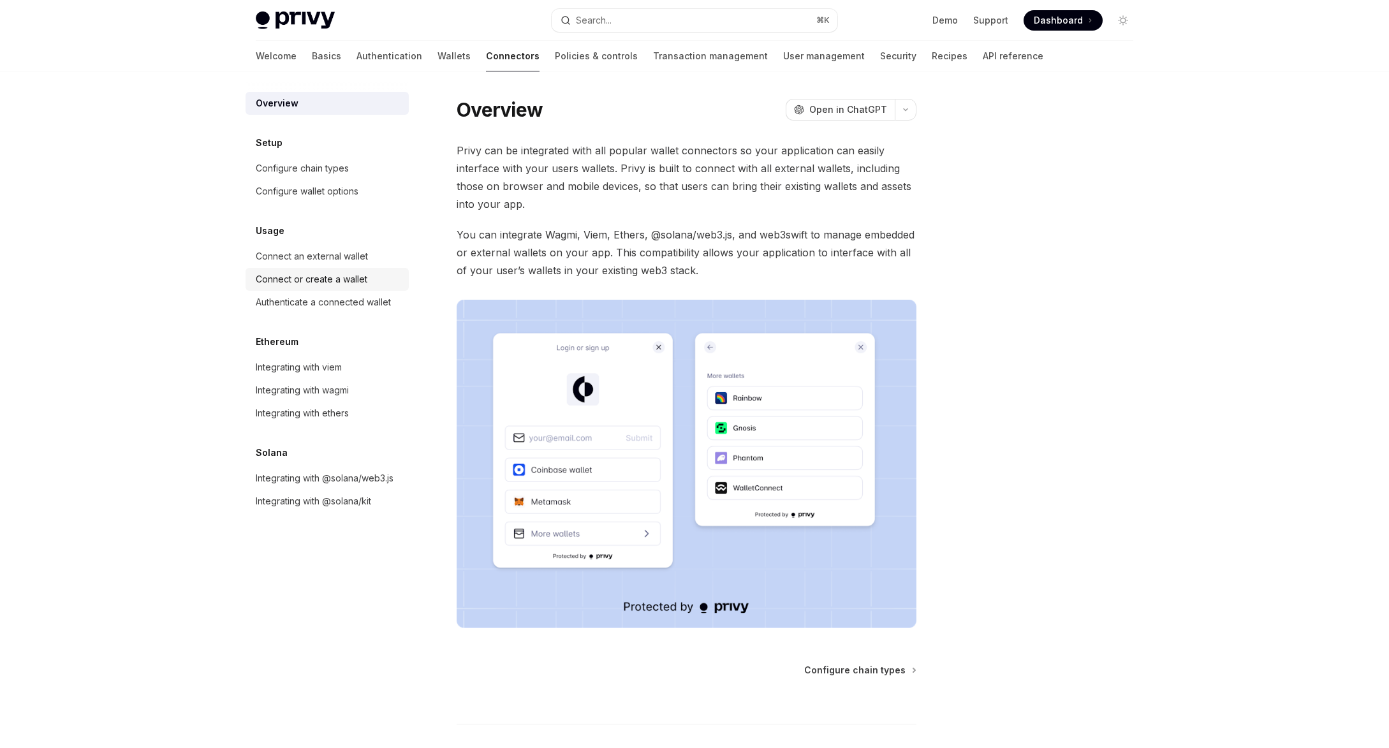
click at [326, 276] on div "Connect or create a wallet" at bounding box center [312, 279] width 112 height 15
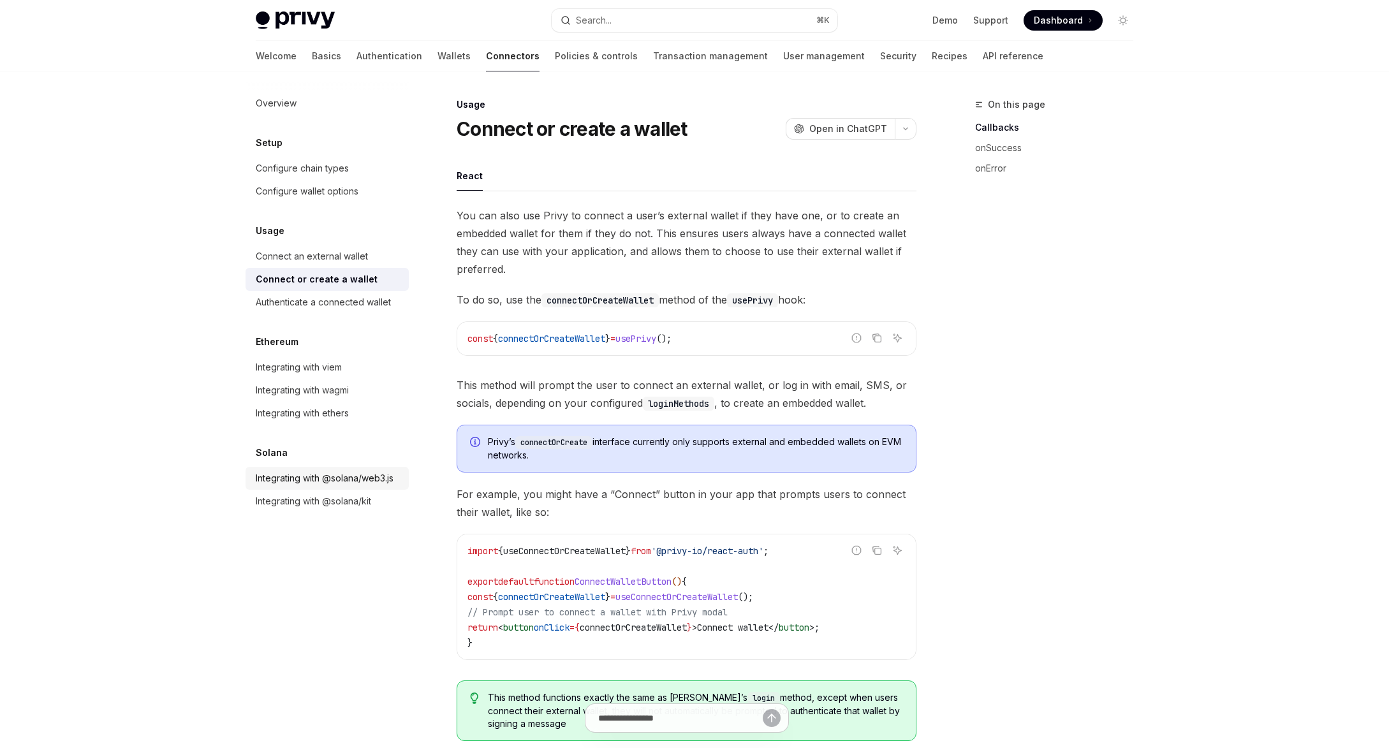
click at [307, 486] on link "Integrating with @solana/web3.js" at bounding box center [327, 478] width 163 height 23
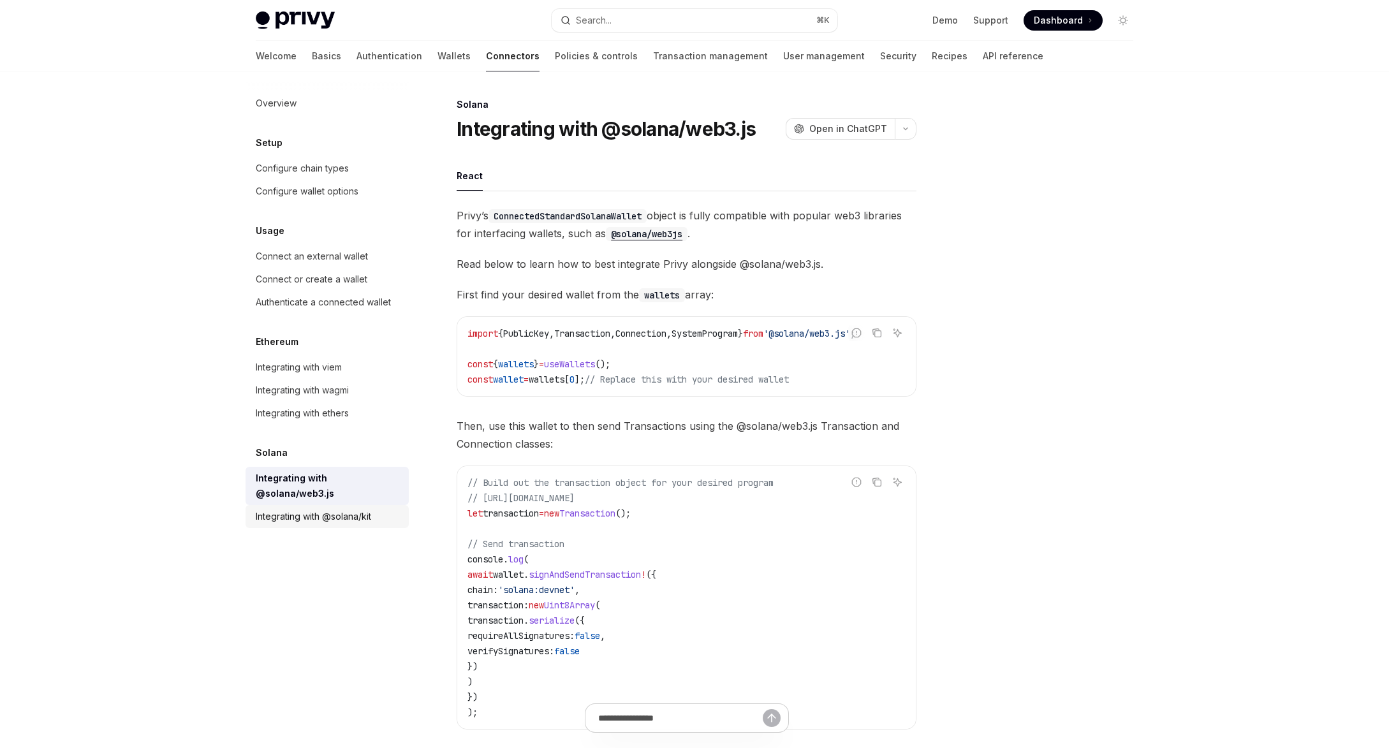
click at [307, 509] on div "Integrating with @solana/kit" at bounding box center [313, 516] width 115 height 15
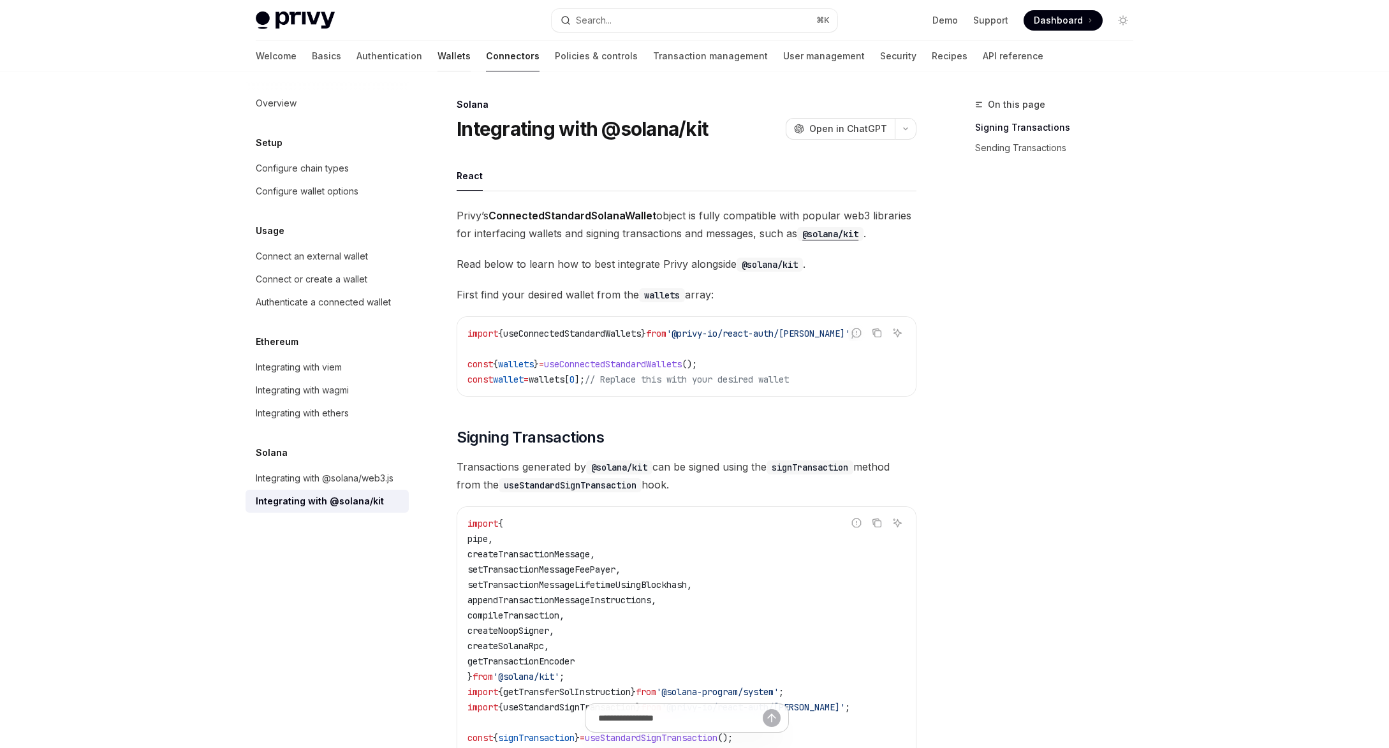
click at [438, 59] on link "Wallets" at bounding box center [454, 56] width 33 height 31
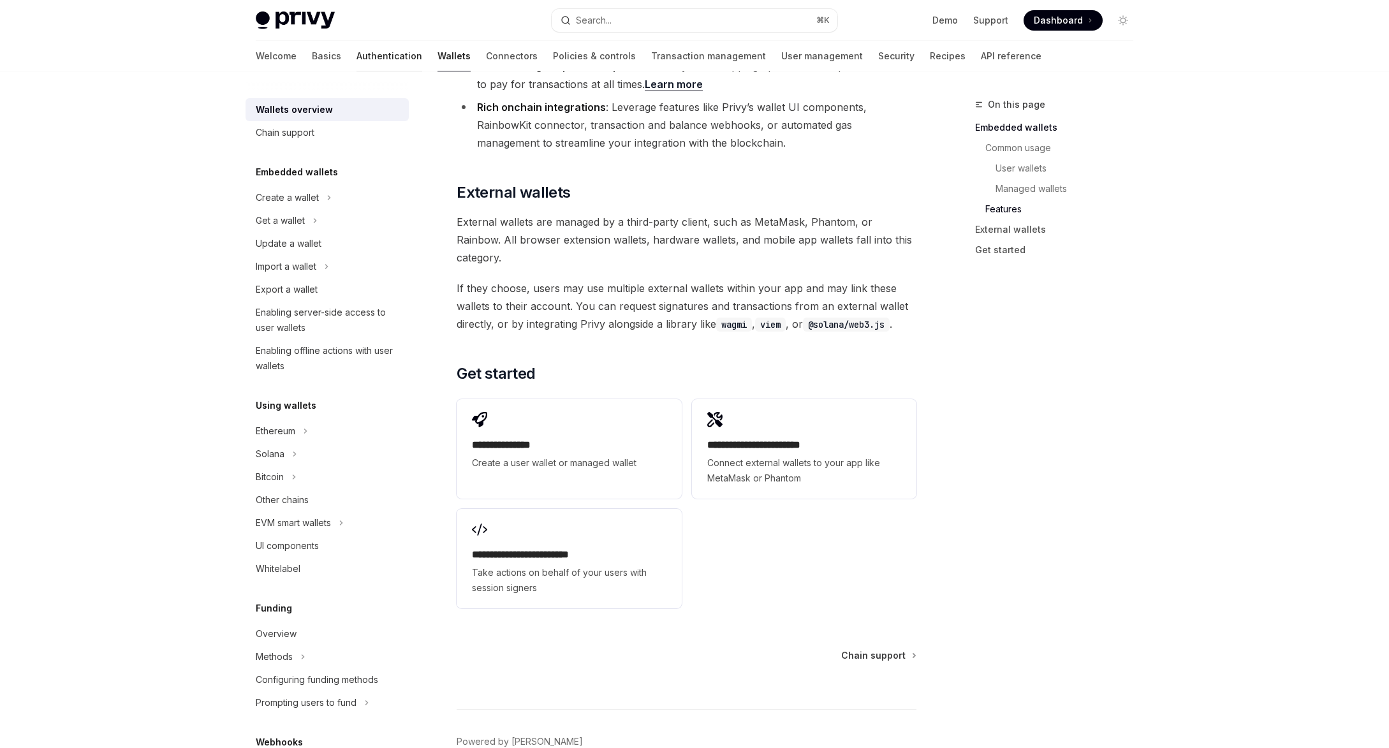
click at [357, 60] on link "Authentication" at bounding box center [390, 56] width 66 height 31
type textarea "*"
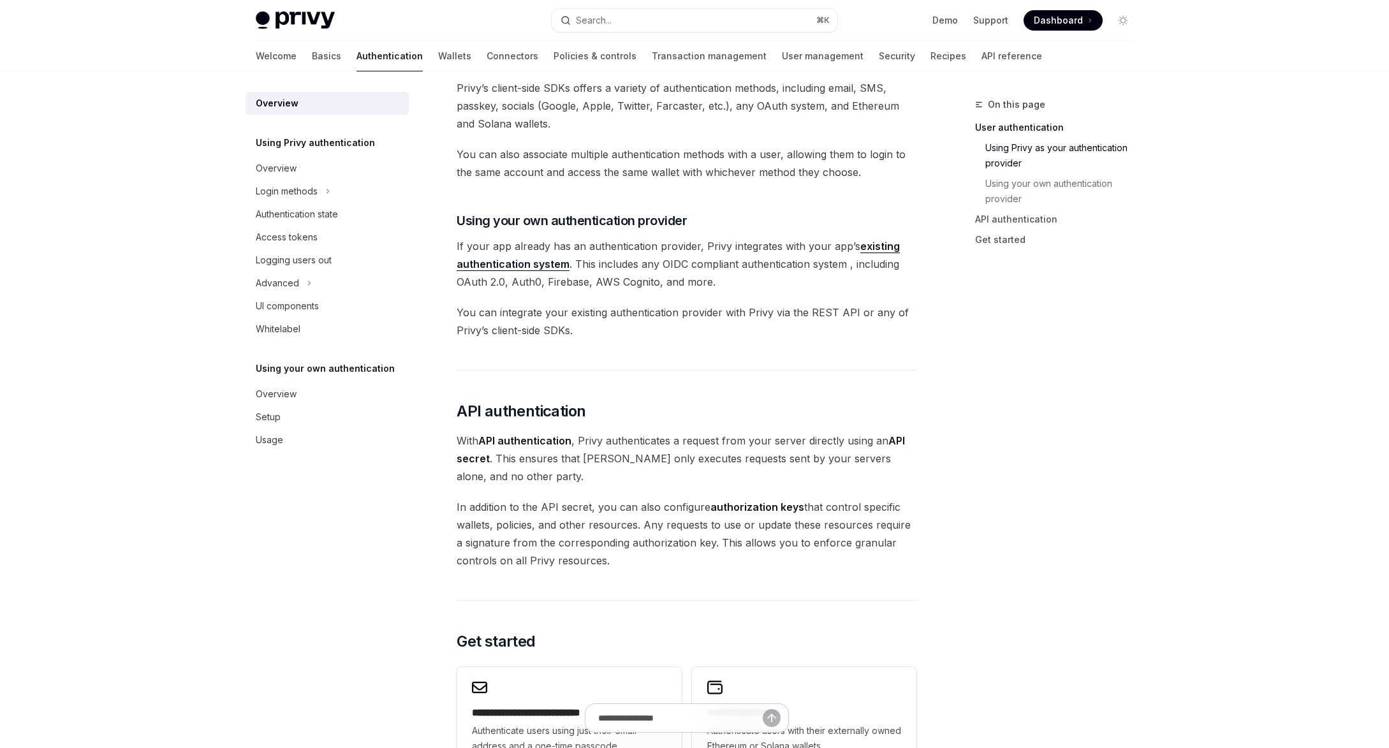
scroll to position [533, 0]
